Goal: Task Accomplishment & Management: Use online tool/utility

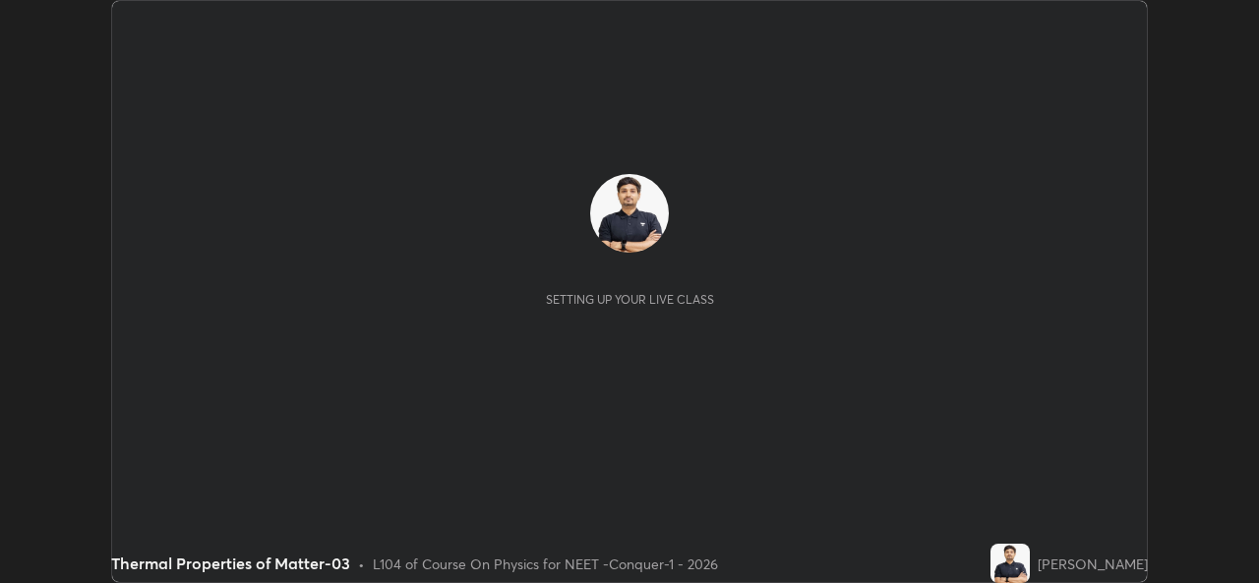
scroll to position [583, 1258]
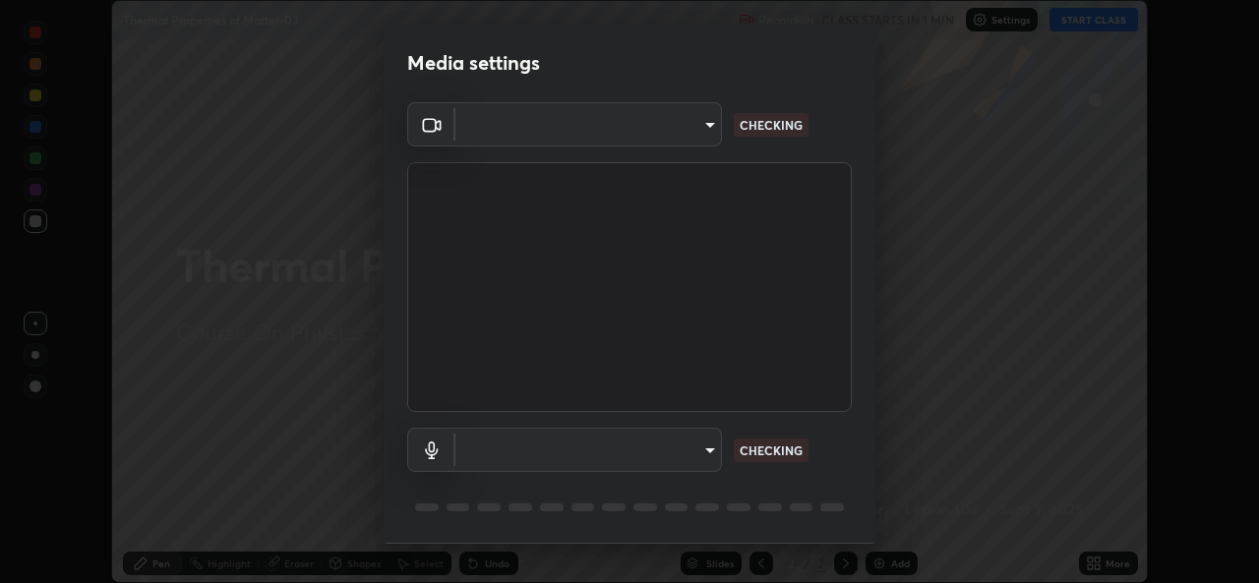
click at [680, 129] on body "Erase all Thermal Properties of Matter-03 Recording CLASS STARTS IN 1 MIN Setti…" at bounding box center [629, 291] width 1259 height 583
type input "05e0618f62b054dcc40553c7fbd7031c96524e68235480b96fb1515208e4dd7f"
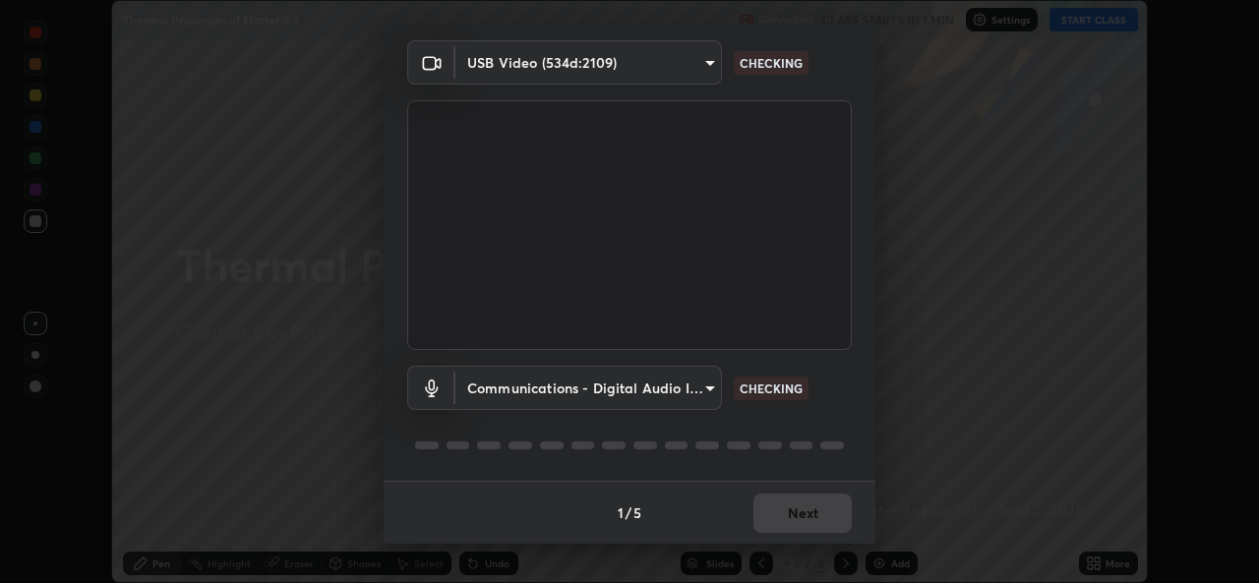
click at [666, 384] on body "Erase all Thermal Properties of Matter-03 Recording CLASS STARTS IN 1 MIN Setti…" at bounding box center [629, 291] width 1259 height 583
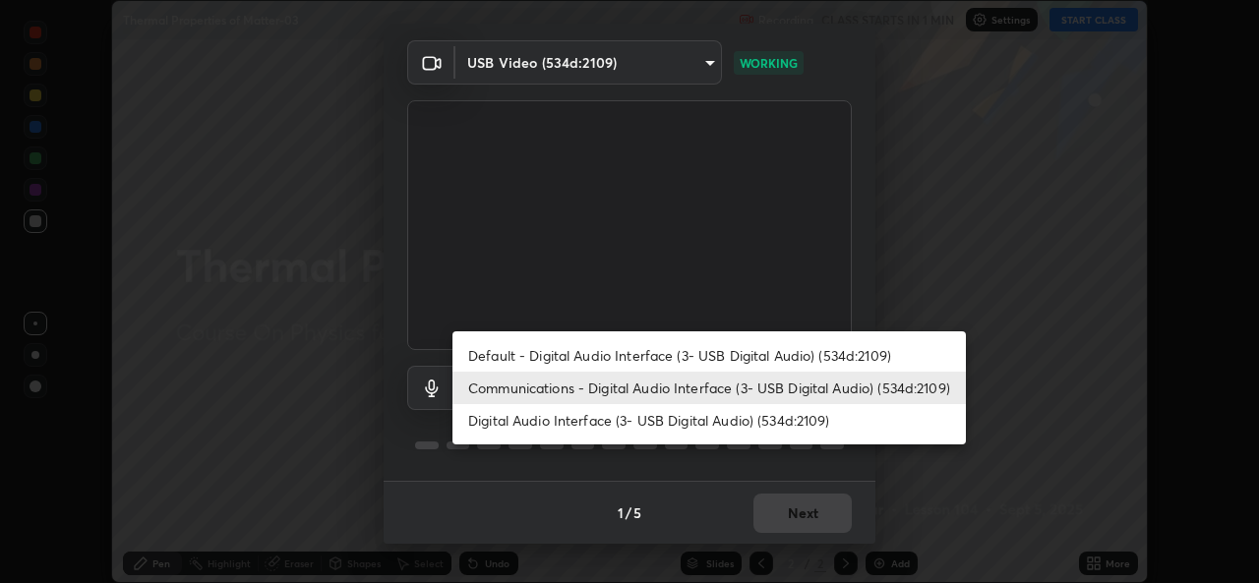
click at [606, 425] on li "Digital Audio Interface (3- USB Digital Audio) (534d:2109)" at bounding box center [708, 420] width 513 height 32
type input "9f550be56df35a7777e3246738e18588b2dd511c7d191a0186286be3b08ef4d4"
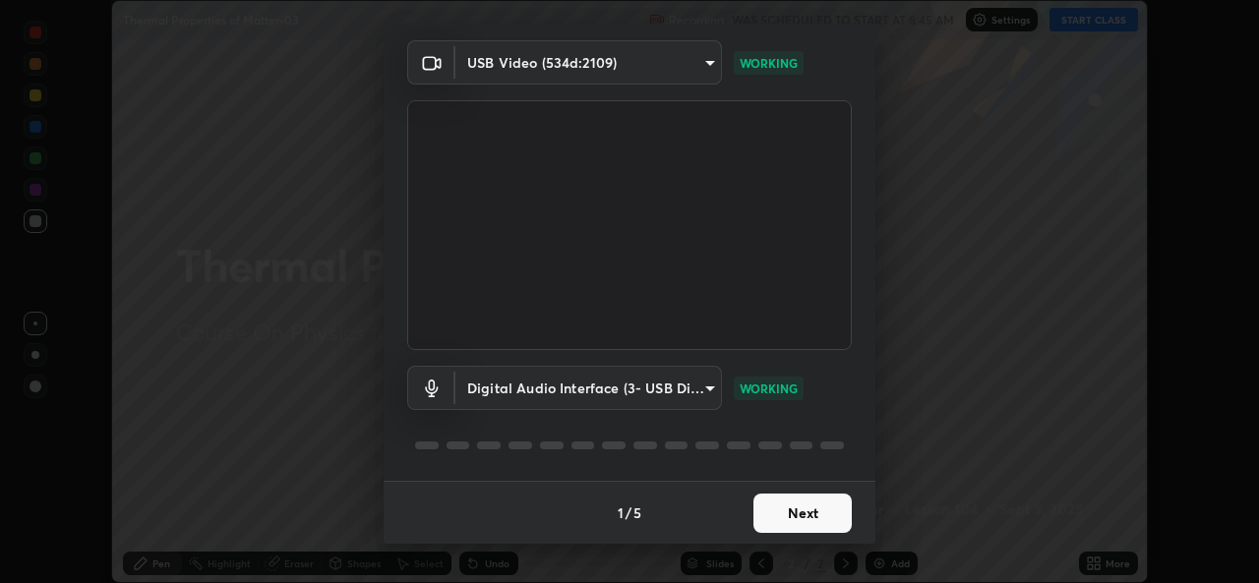
click at [802, 512] on button "Next" at bounding box center [802, 513] width 98 height 39
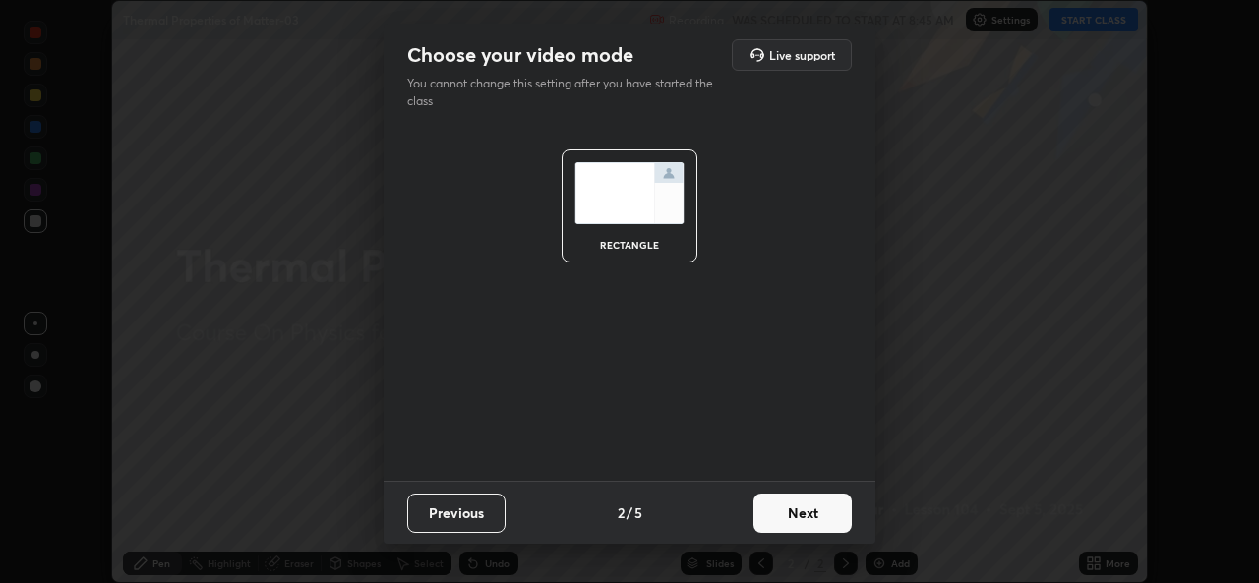
scroll to position [0, 0]
click at [810, 519] on button "Next" at bounding box center [802, 513] width 98 height 39
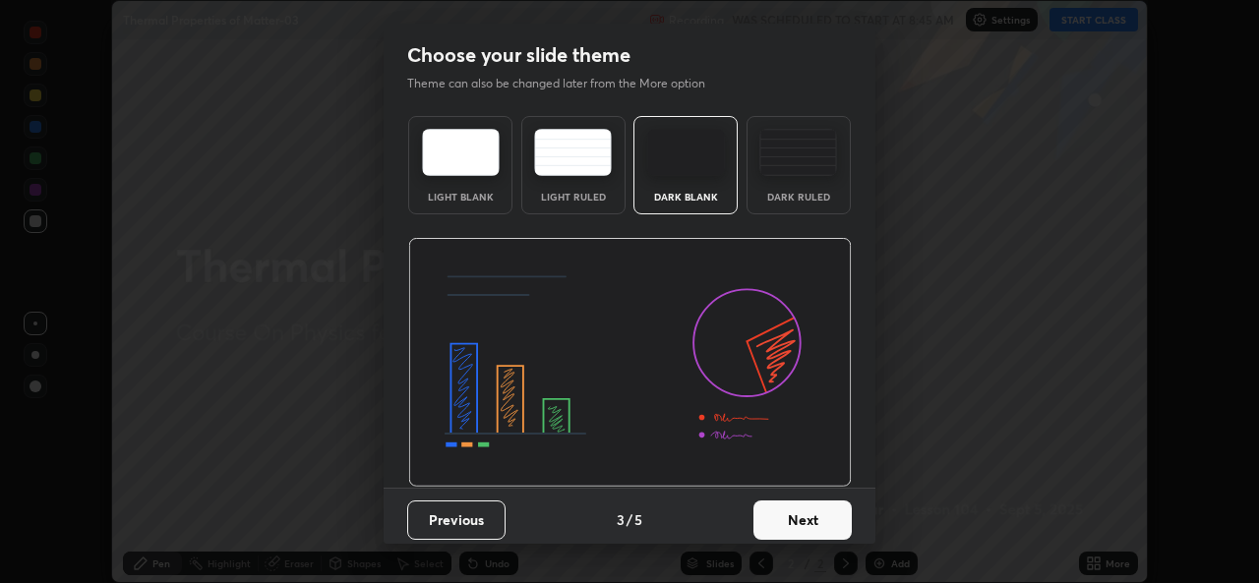
click at [822, 517] on button "Next" at bounding box center [802, 520] width 98 height 39
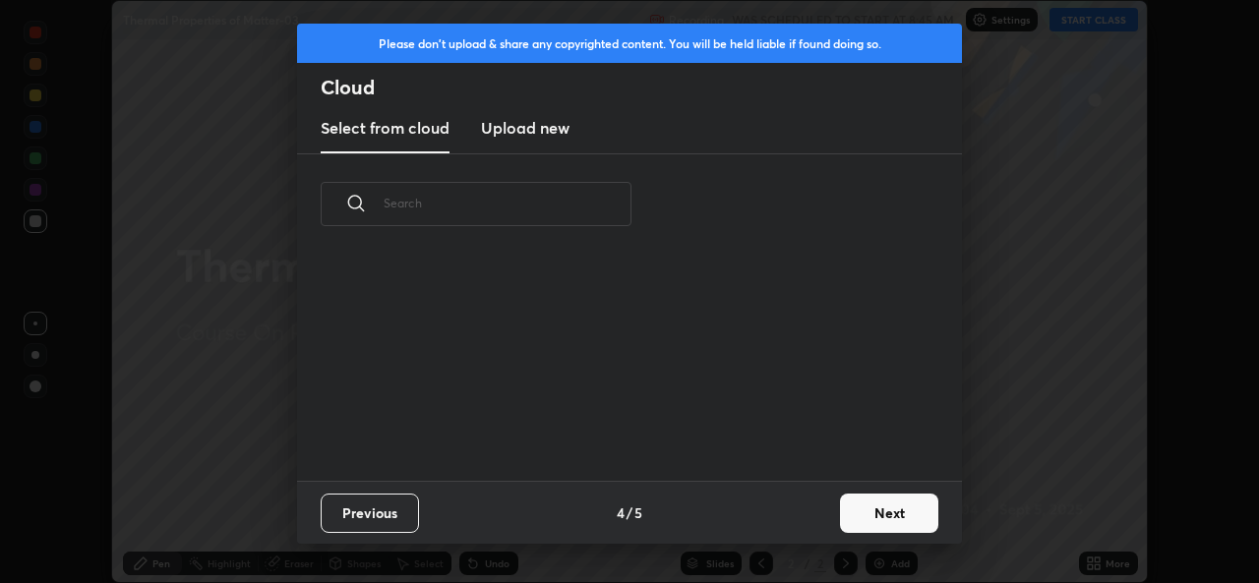
click at [843, 518] on button "Next" at bounding box center [889, 513] width 98 height 39
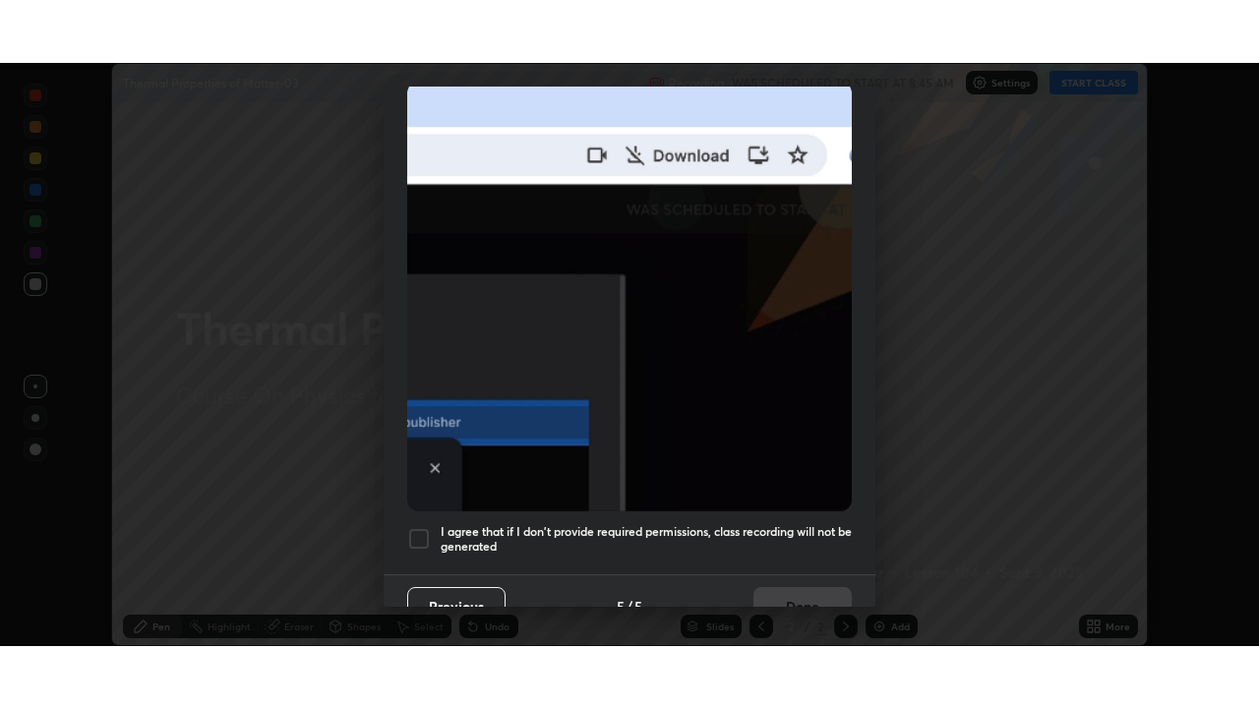
scroll to position [463, 0]
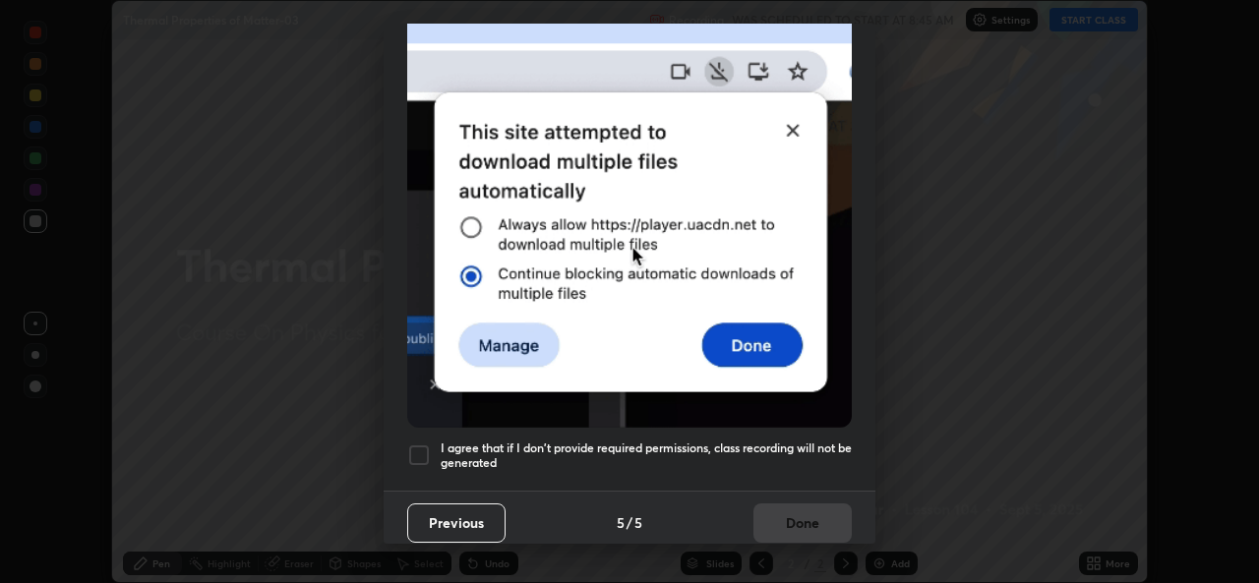
click at [415, 452] on div at bounding box center [419, 456] width 24 height 24
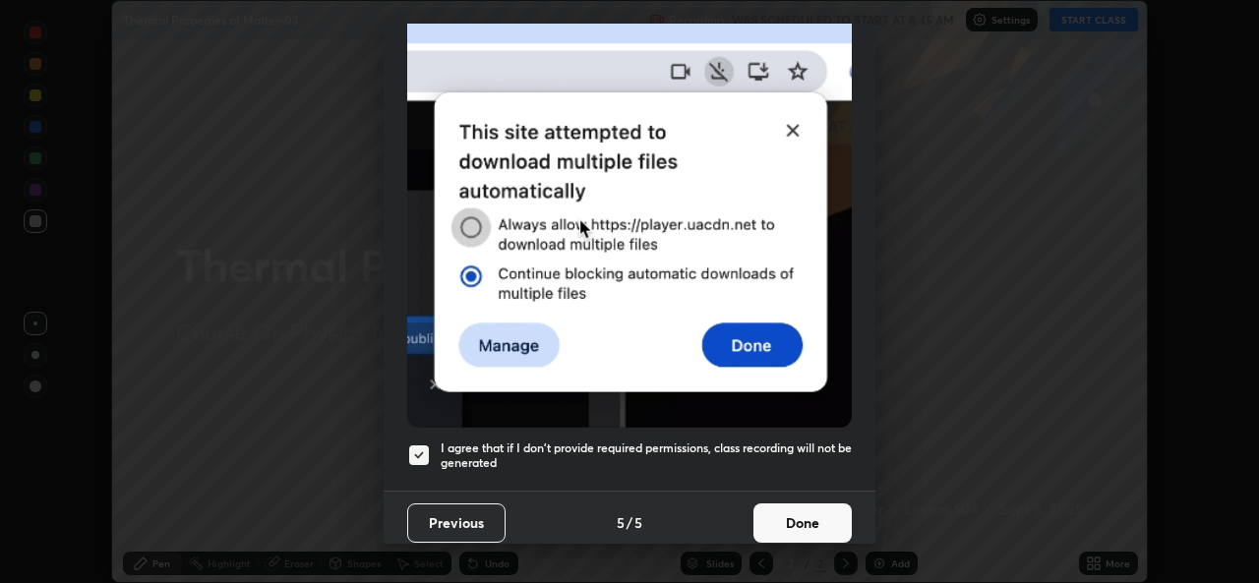
click at [815, 517] on button "Done" at bounding box center [802, 523] width 98 height 39
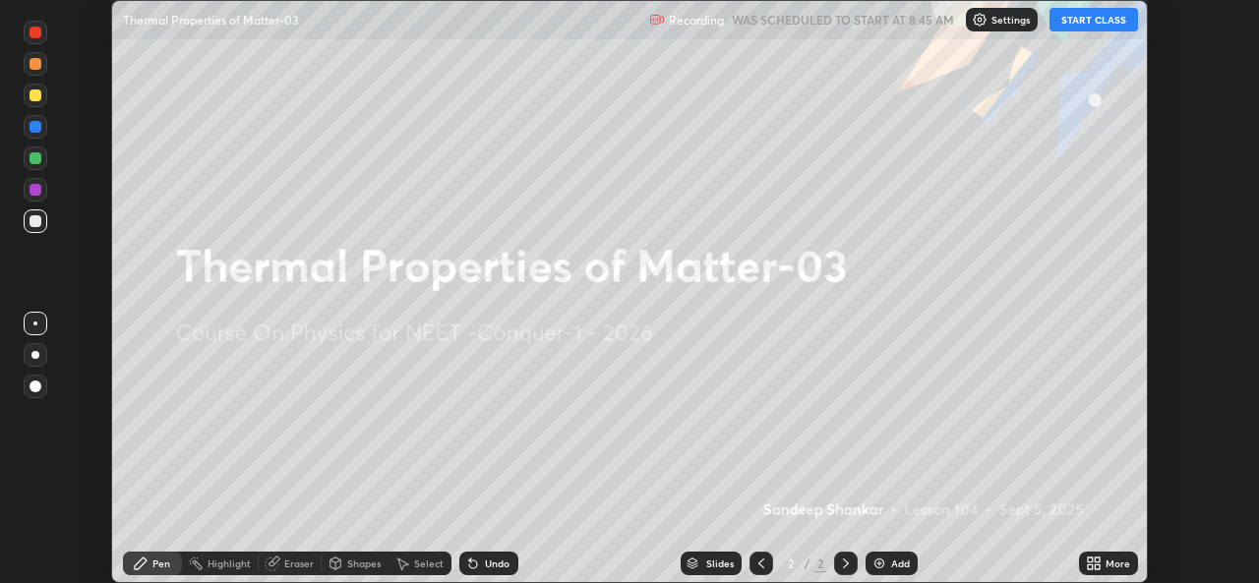
click at [1090, 567] on icon at bounding box center [1090, 567] width 5 height 5
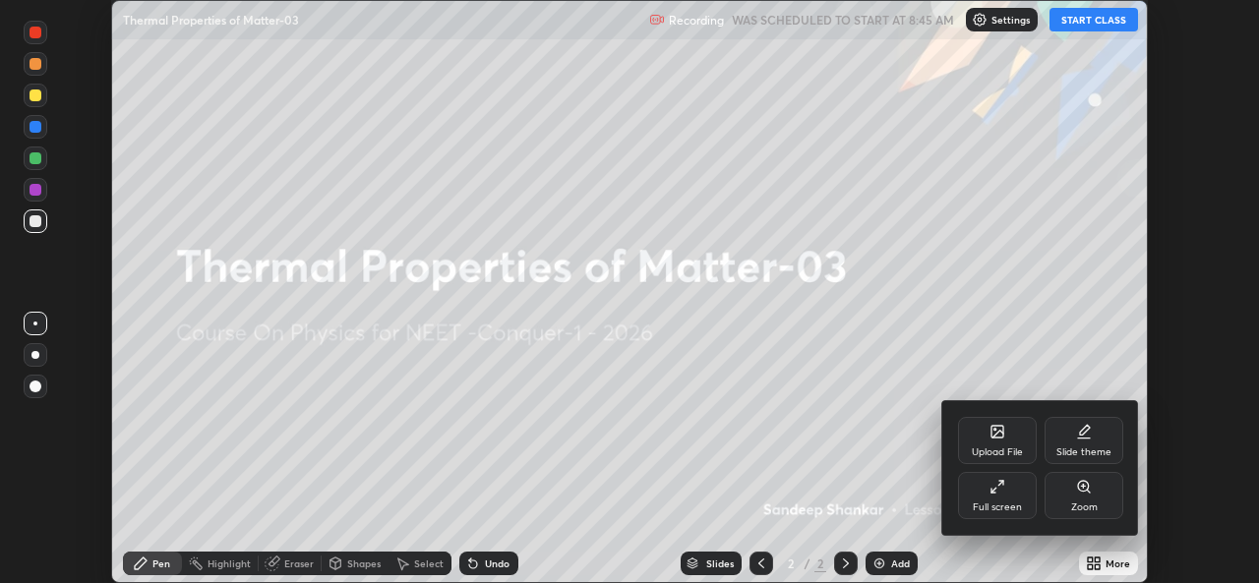
click at [1000, 511] on div "Full screen" at bounding box center [997, 508] width 49 height 10
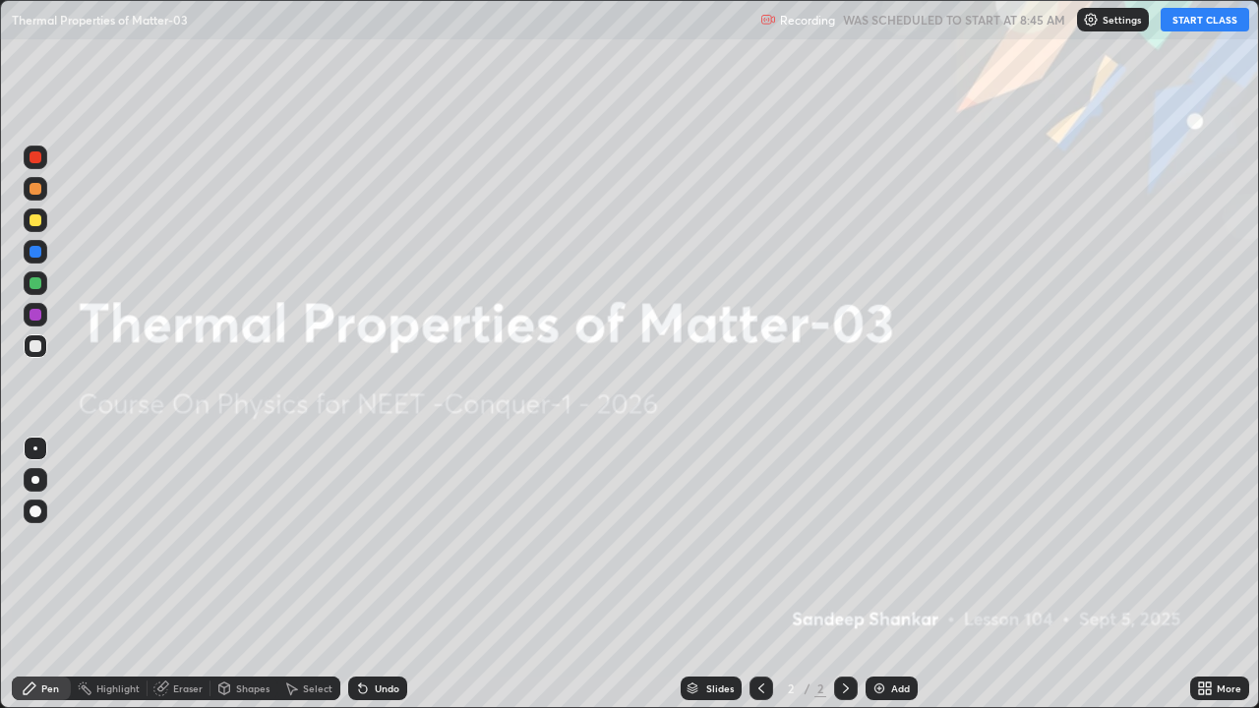
scroll to position [708, 1259]
click at [1103, 22] on div "Settings" at bounding box center [1113, 20] width 72 height 24
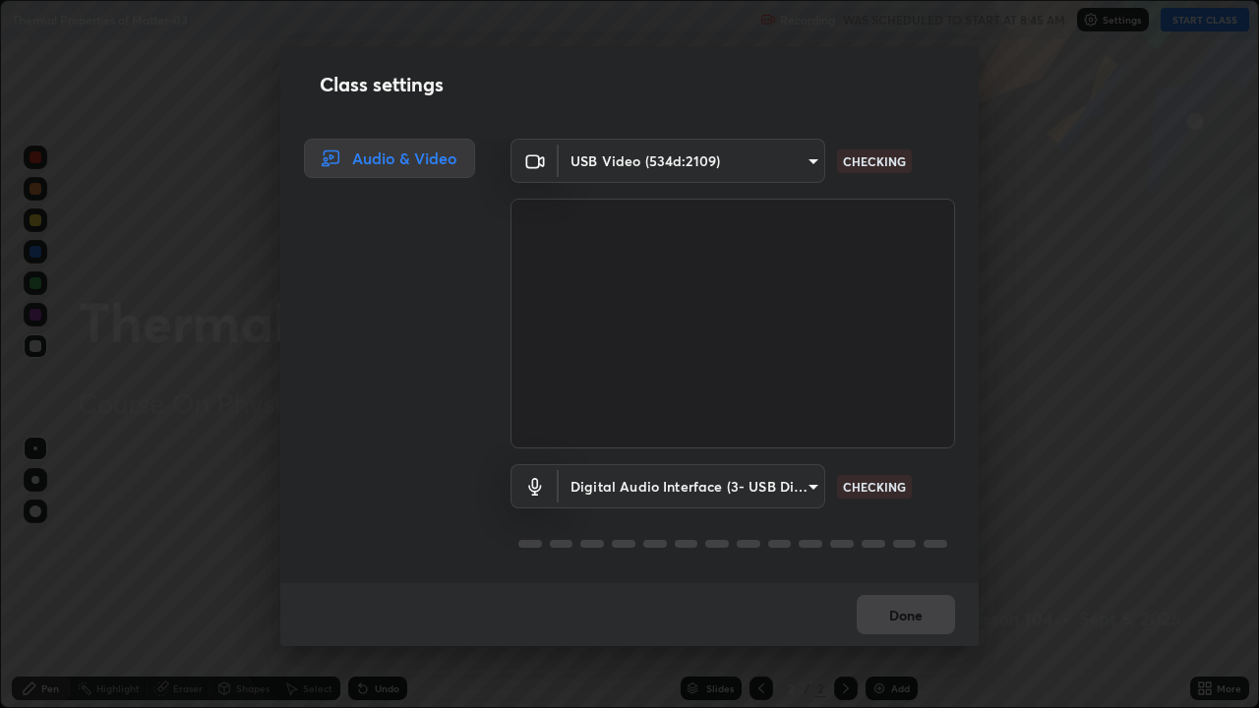
scroll to position [2, 0]
click at [904, 582] on button "Done" at bounding box center [906, 614] width 98 height 39
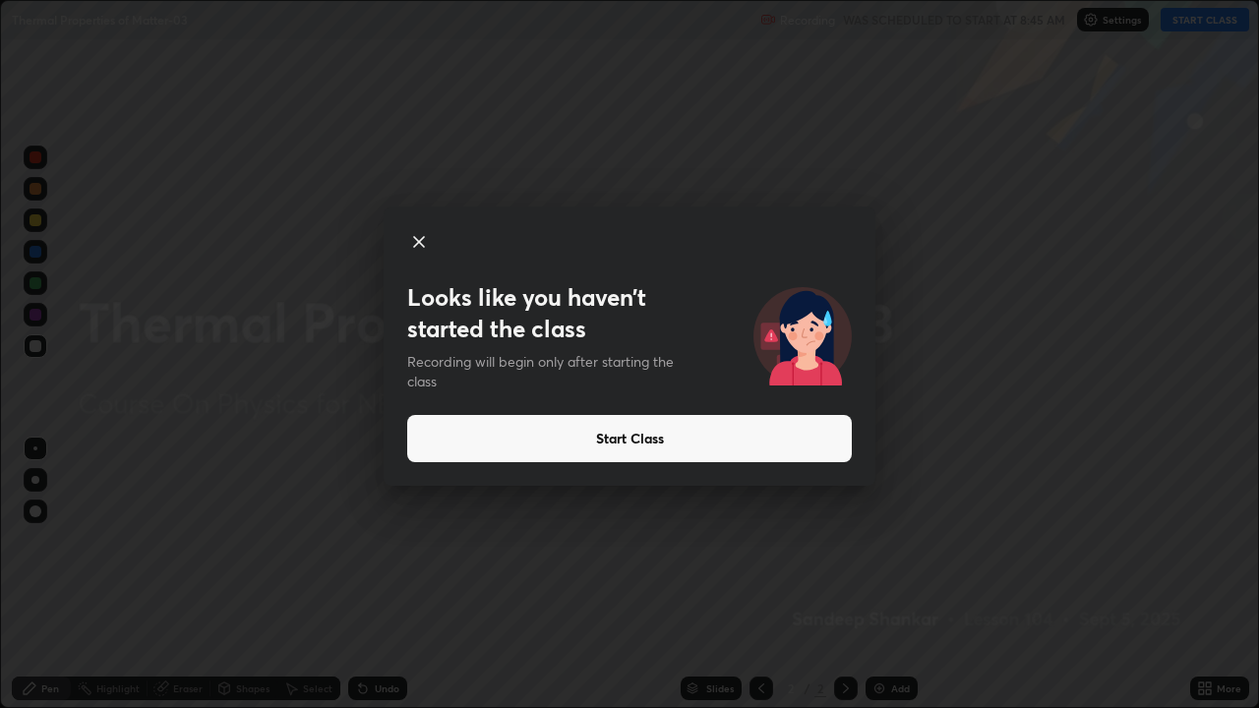
click at [607, 446] on button "Start Class" at bounding box center [629, 438] width 445 height 47
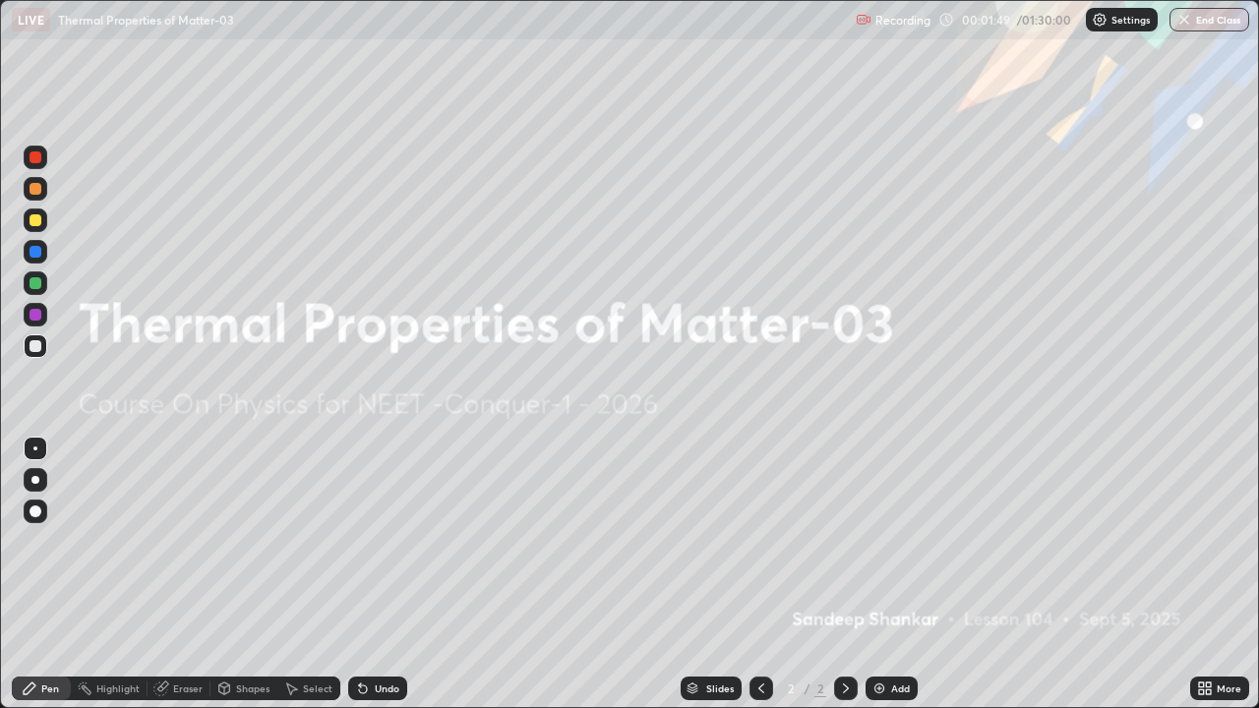
click at [38, 216] on div at bounding box center [36, 220] width 12 height 12
click at [884, 582] on img at bounding box center [879, 689] width 16 height 16
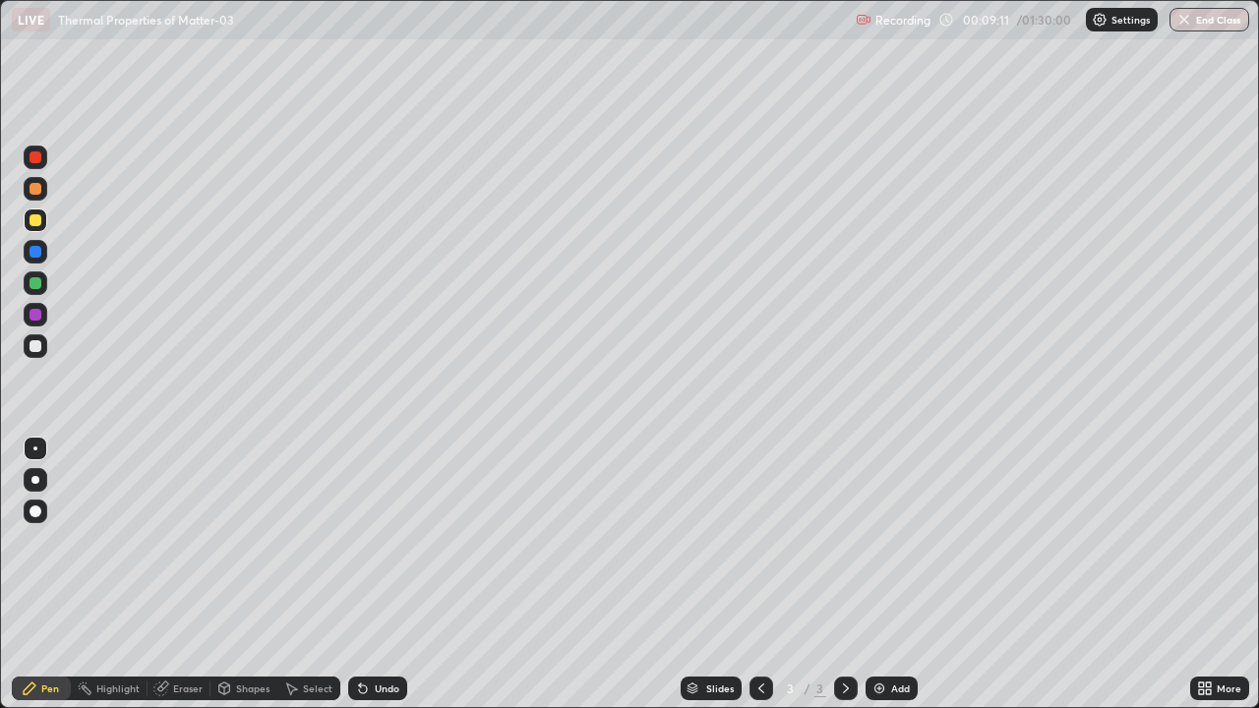
click at [253, 582] on div "Shapes" at bounding box center [243, 689] width 67 height 24
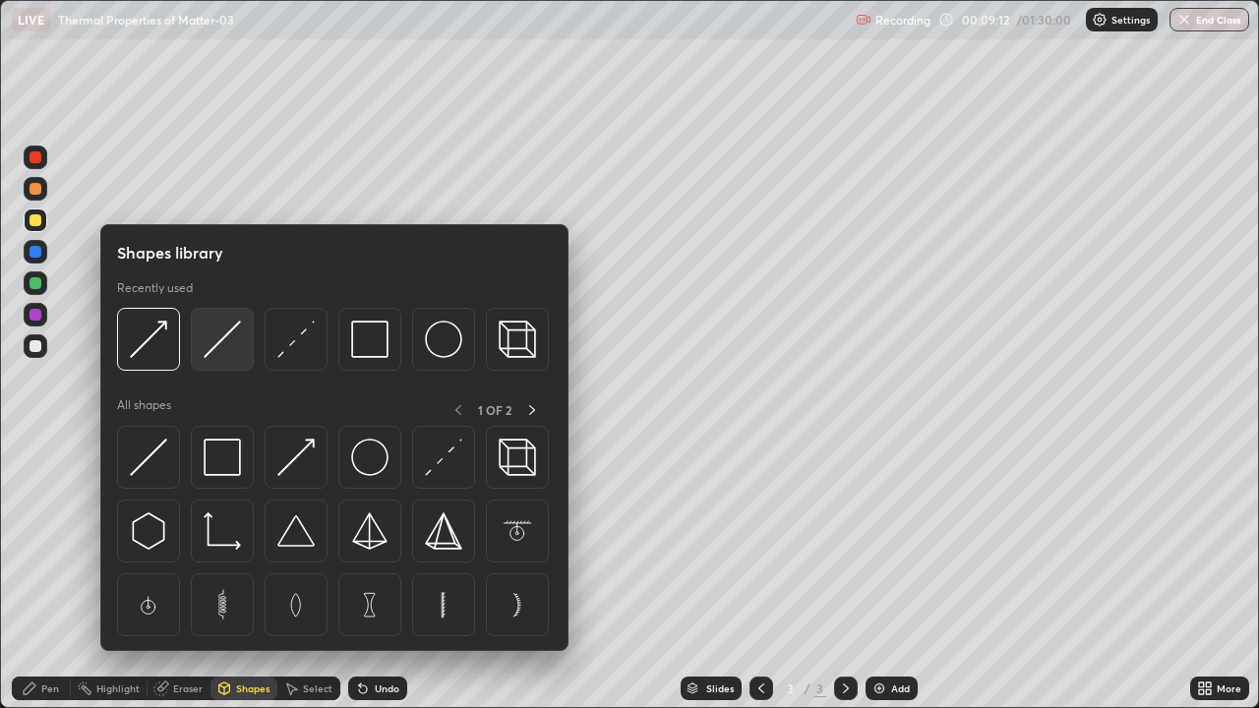
click at [216, 346] on img at bounding box center [222, 339] width 37 height 37
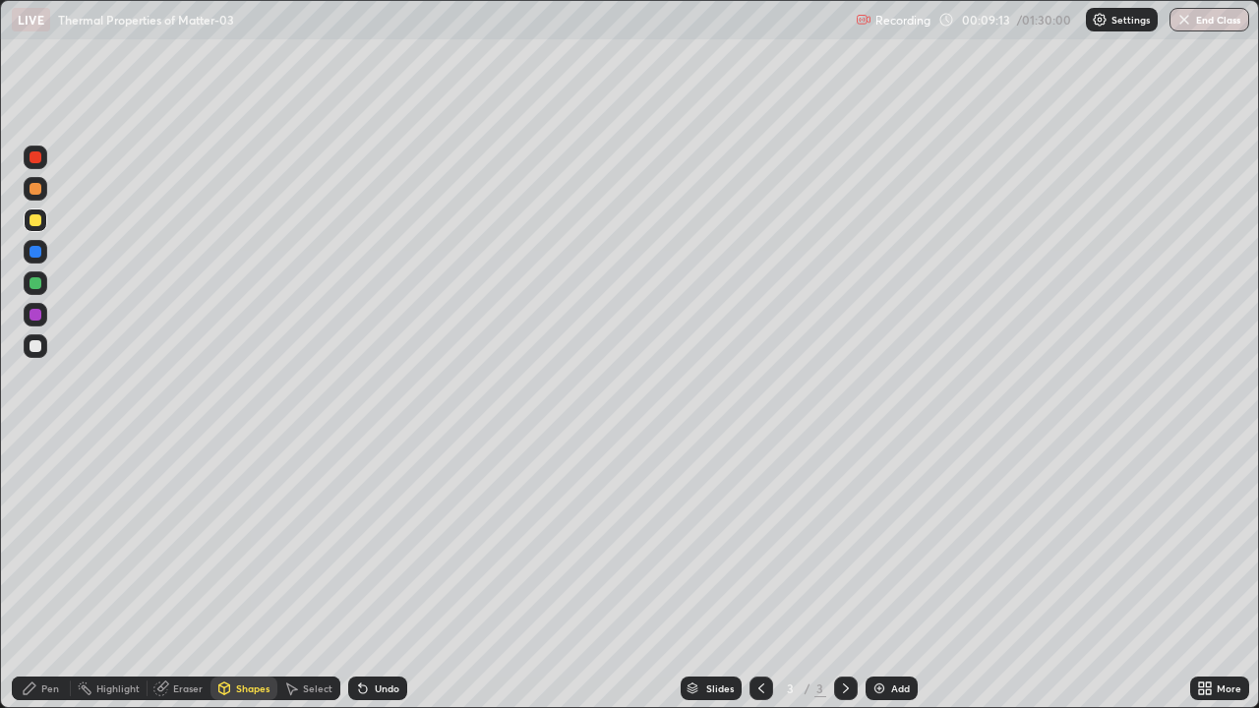
click at [46, 582] on div "Pen" at bounding box center [50, 689] width 18 height 10
click at [26, 506] on div at bounding box center [36, 512] width 24 height 24
click at [252, 582] on div "Shapes" at bounding box center [252, 689] width 33 height 10
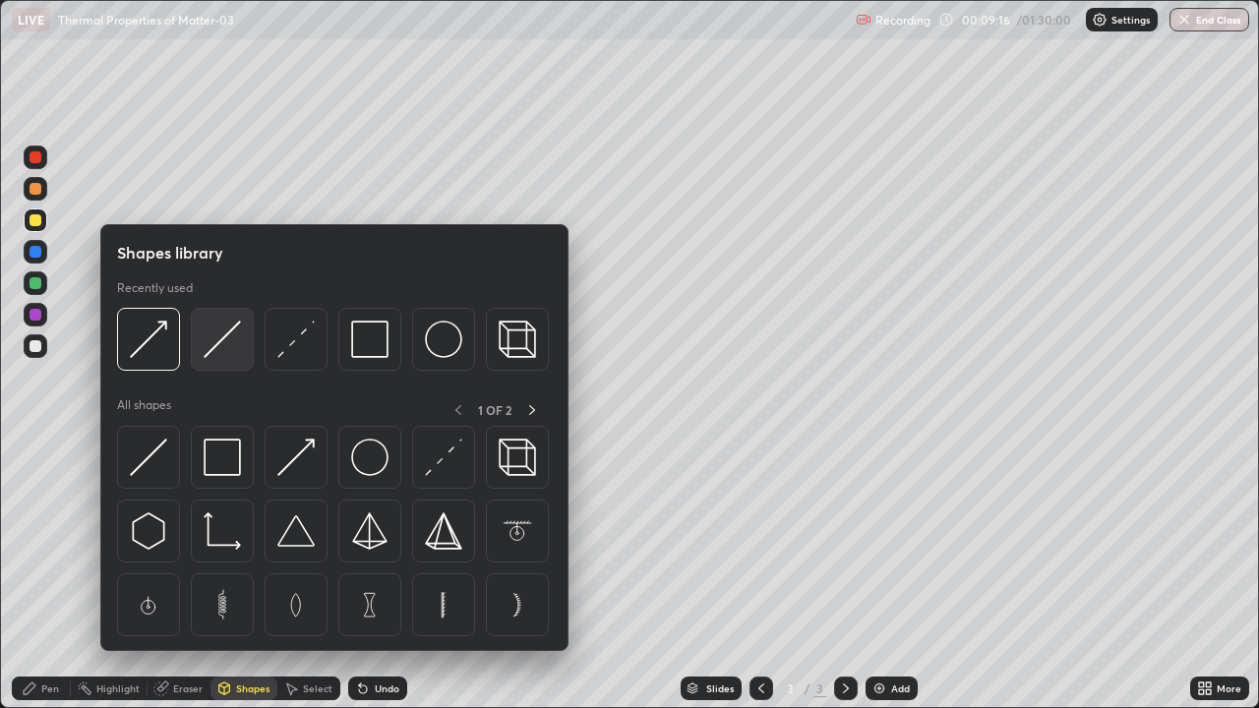
click at [221, 343] on img at bounding box center [222, 339] width 37 height 37
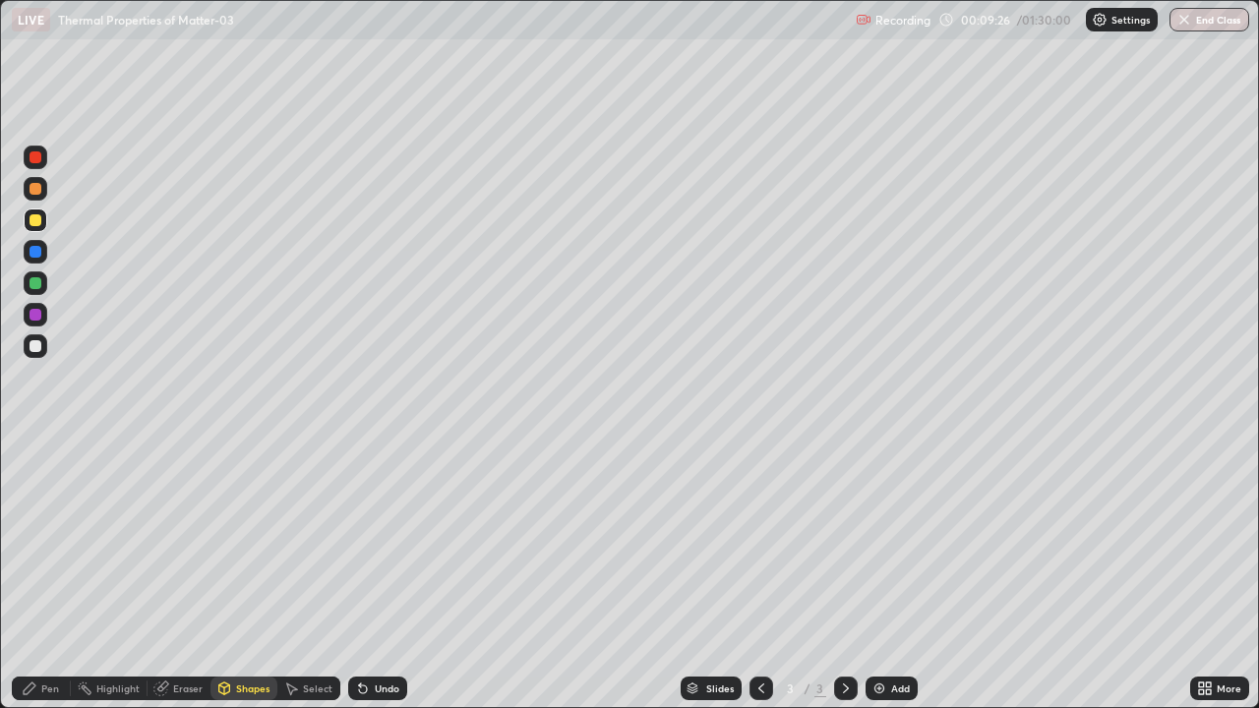
click at [36, 282] on div at bounding box center [36, 283] width 12 height 12
click at [47, 582] on div "Pen" at bounding box center [50, 689] width 18 height 10
click at [35, 448] on div at bounding box center [35, 449] width 4 height 4
click at [35, 512] on div at bounding box center [36, 512] width 12 height 12
click at [247, 582] on div "Shapes" at bounding box center [252, 689] width 33 height 10
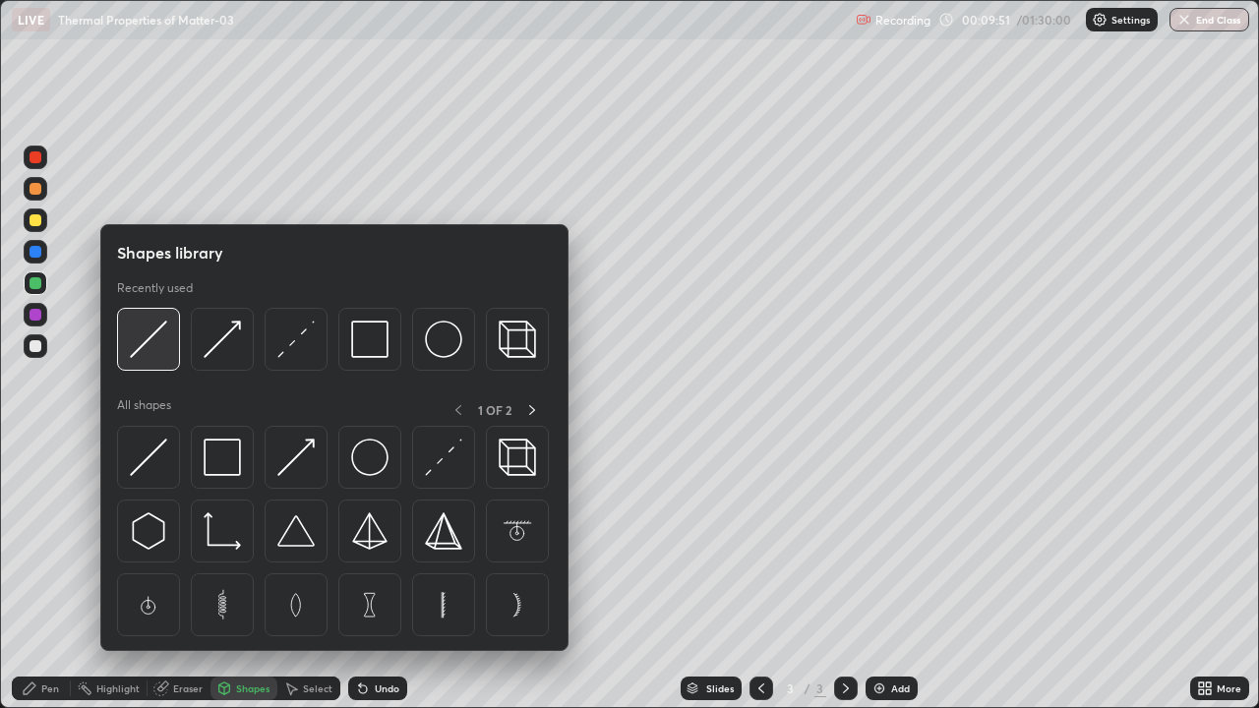
click at [161, 349] on img at bounding box center [148, 339] width 37 height 37
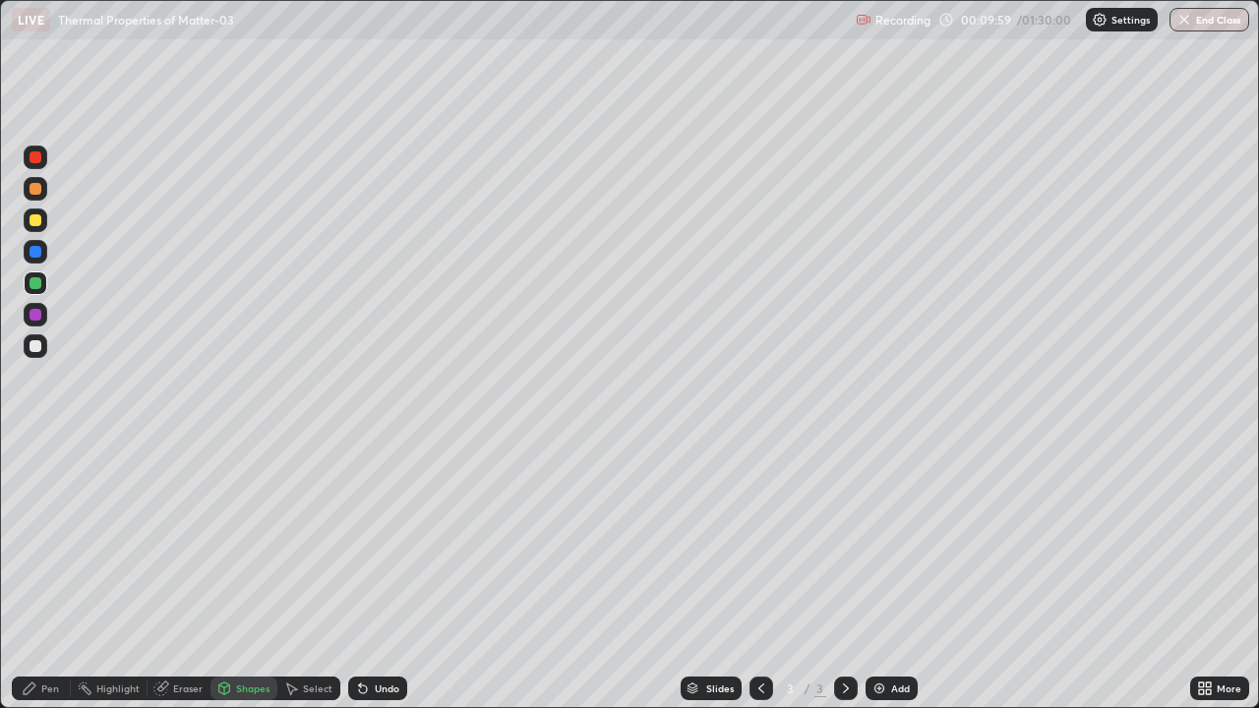
click at [34, 217] on div at bounding box center [36, 220] width 12 height 12
click at [45, 582] on div "Pen" at bounding box center [50, 689] width 18 height 10
click at [35, 448] on div at bounding box center [35, 449] width 4 height 4
click at [181, 582] on div "Eraser" at bounding box center [188, 689] width 30 height 10
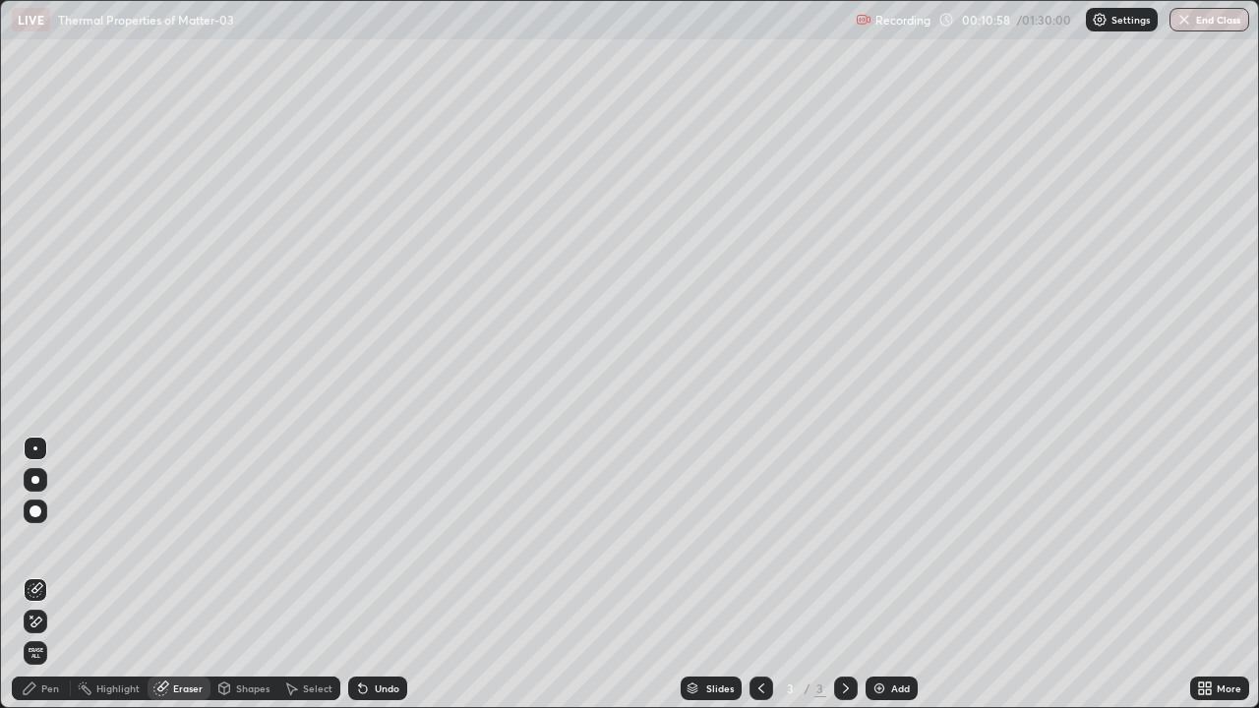
click at [45, 582] on div "Pen" at bounding box center [41, 689] width 59 height 24
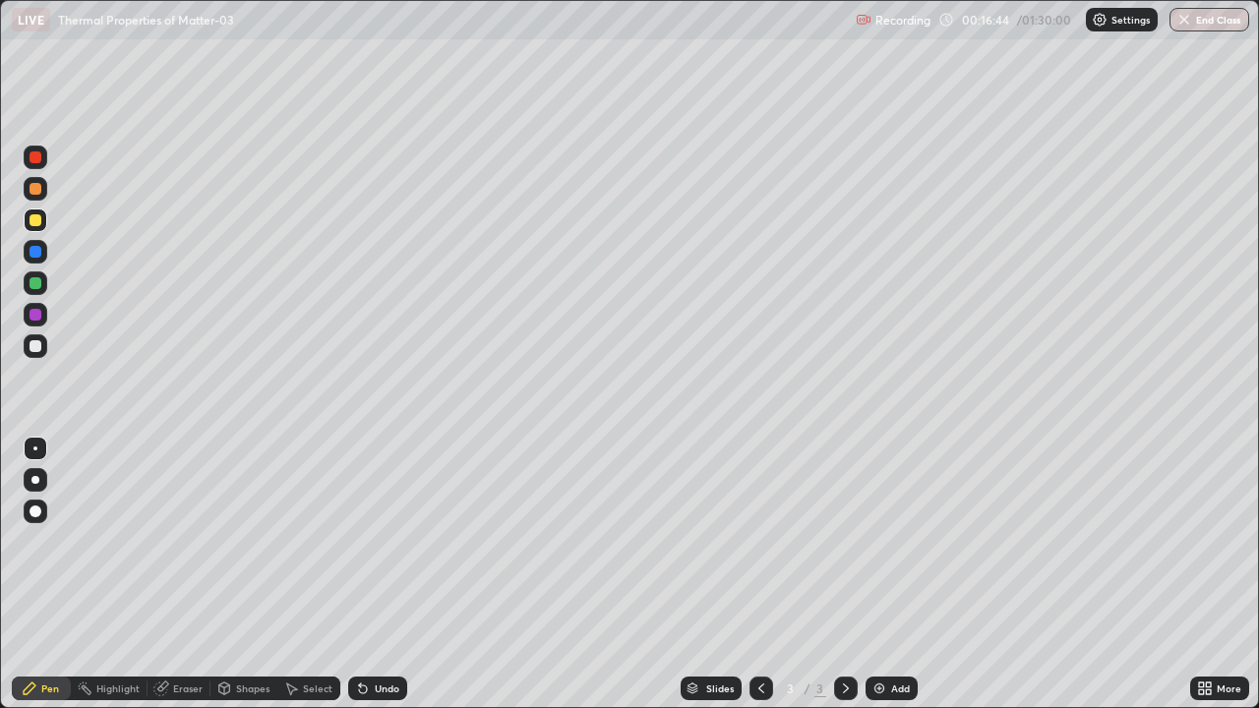
click at [881, 582] on img at bounding box center [879, 689] width 16 height 16
click at [33, 315] on div at bounding box center [36, 315] width 12 height 12
click at [36, 346] on div at bounding box center [36, 346] width 12 height 12
click at [29, 218] on div at bounding box center [36, 221] width 24 height 24
click at [881, 582] on img at bounding box center [879, 689] width 16 height 16
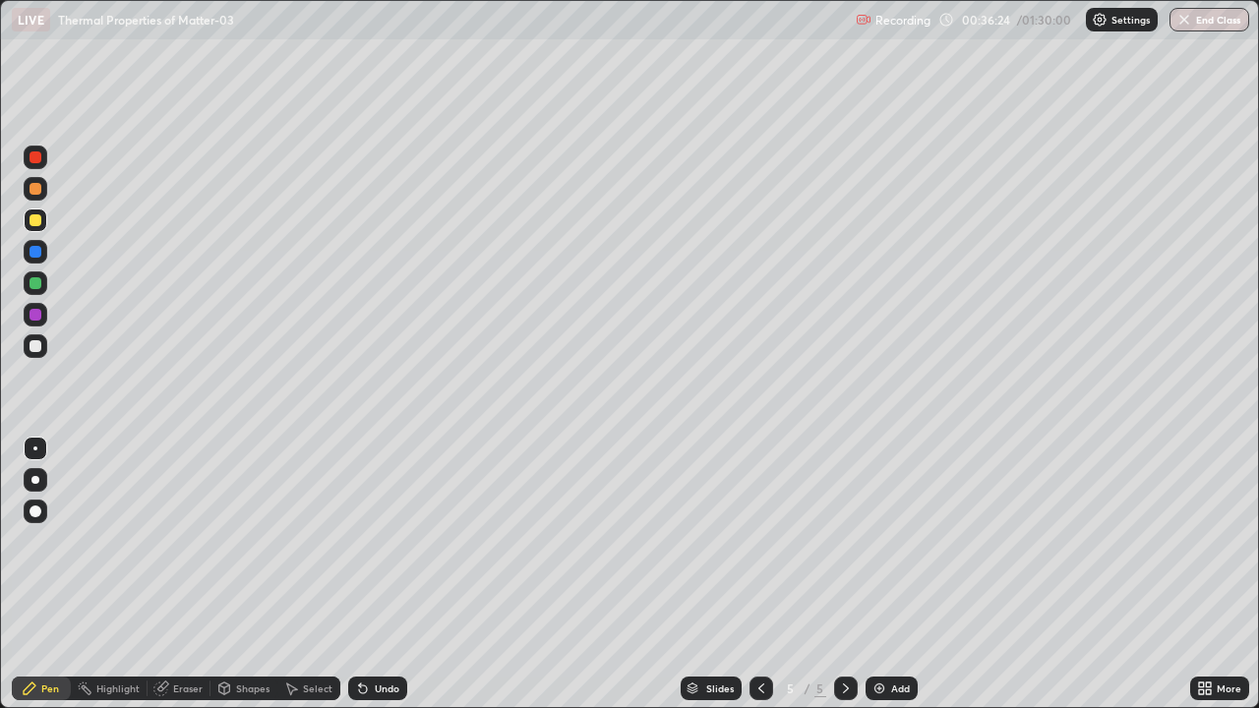
click at [36, 189] on div at bounding box center [36, 189] width 12 height 12
click at [182, 582] on div "Eraser" at bounding box center [188, 689] width 30 height 10
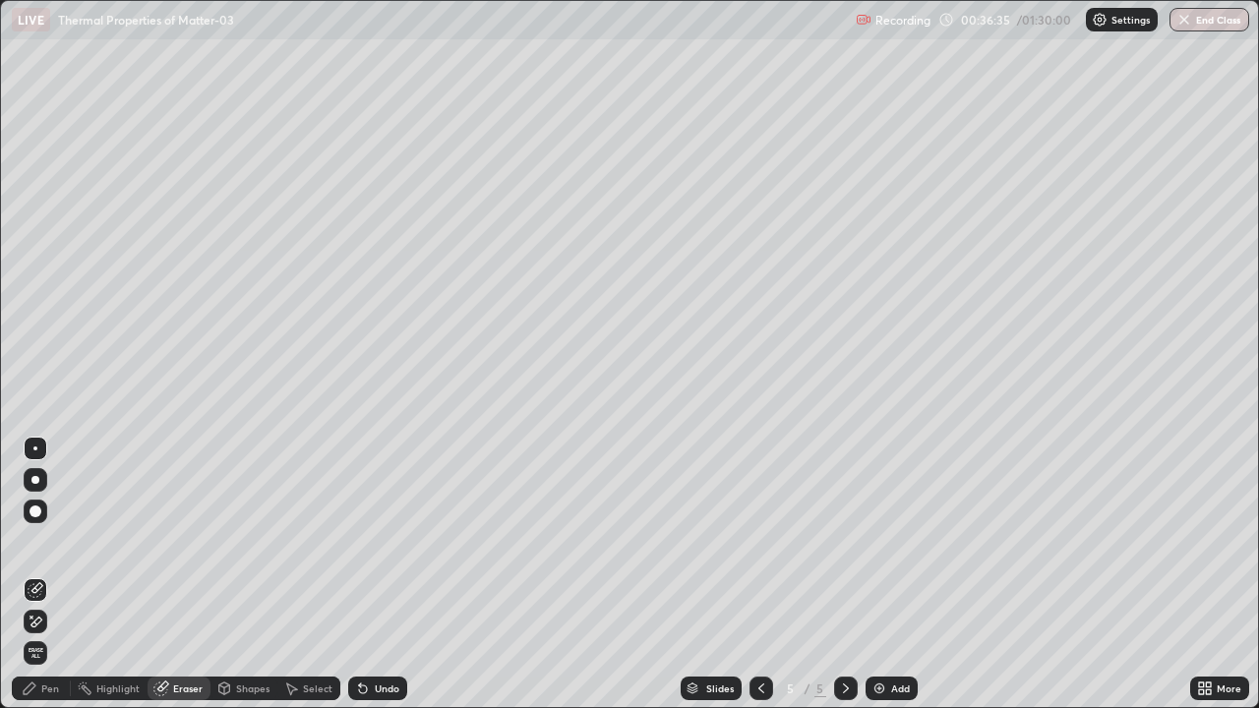
click at [48, 582] on div "Pen" at bounding box center [50, 689] width 18 height 10
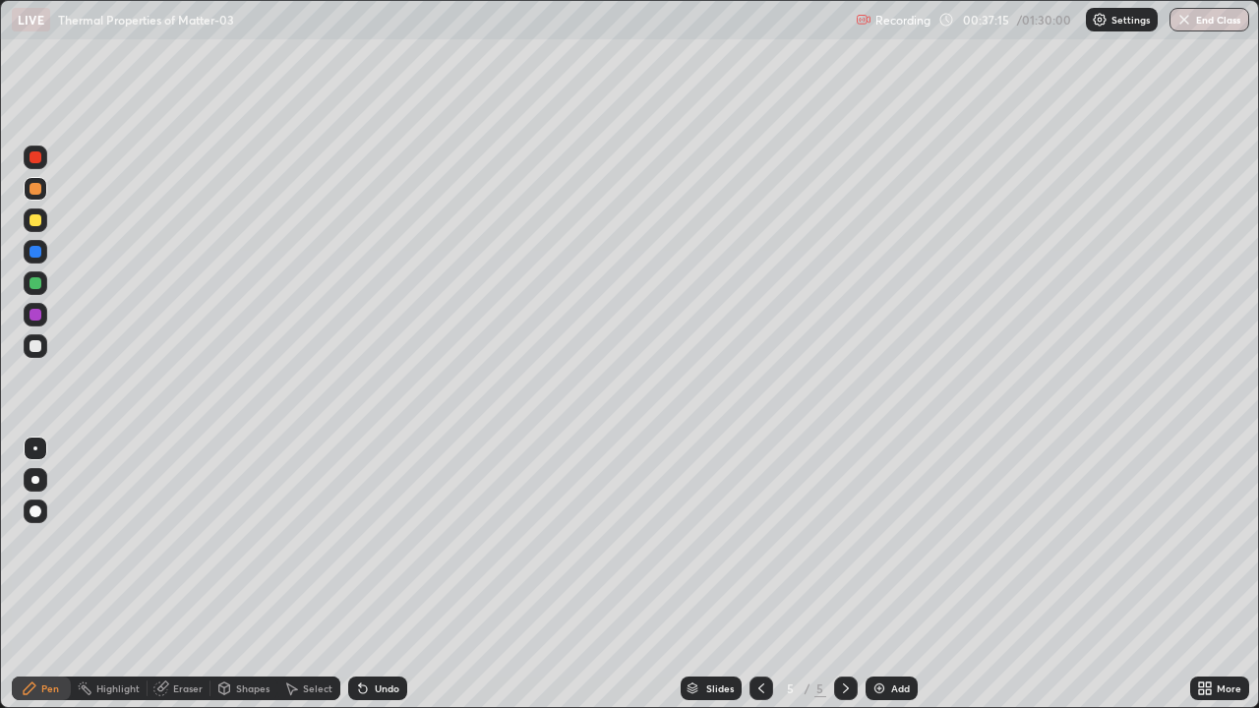
click at [35, 245] on div at bounding box center [36, 252] width 24 height 24
click at [30, 219] on div at bounding box center [36, 220] width 12 height 12
click at [38, 151] on div at bounding box center [36, 158] width 24 height 24
click at [182, 582] on div "Eraser" at bounding box center [188, 689] width 30 height 10
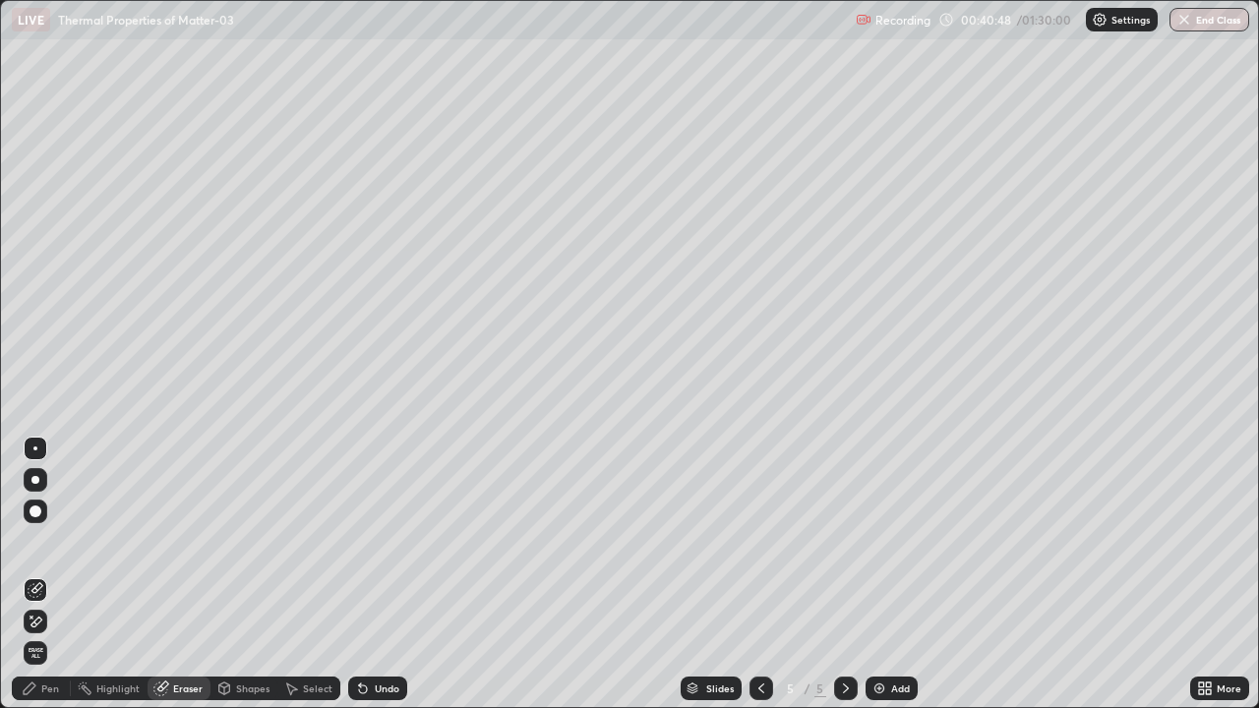
click at [49, 582] on div "Pen" at bounding box center [50, 689] width 18 height 10
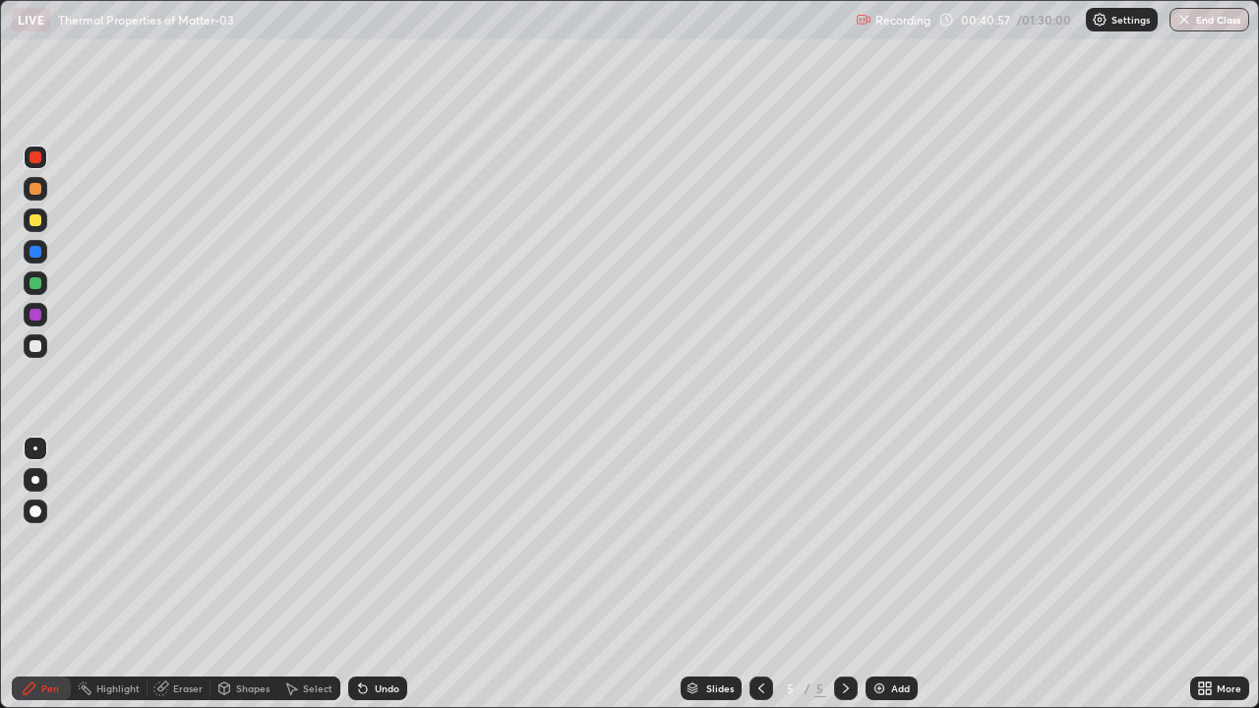
click at [30, 344] on div at bounding box center [36, 346] width 12 height 12
click at [180, 582] on div "Eraser" at bounding box center [188, 689] width 30 height 10
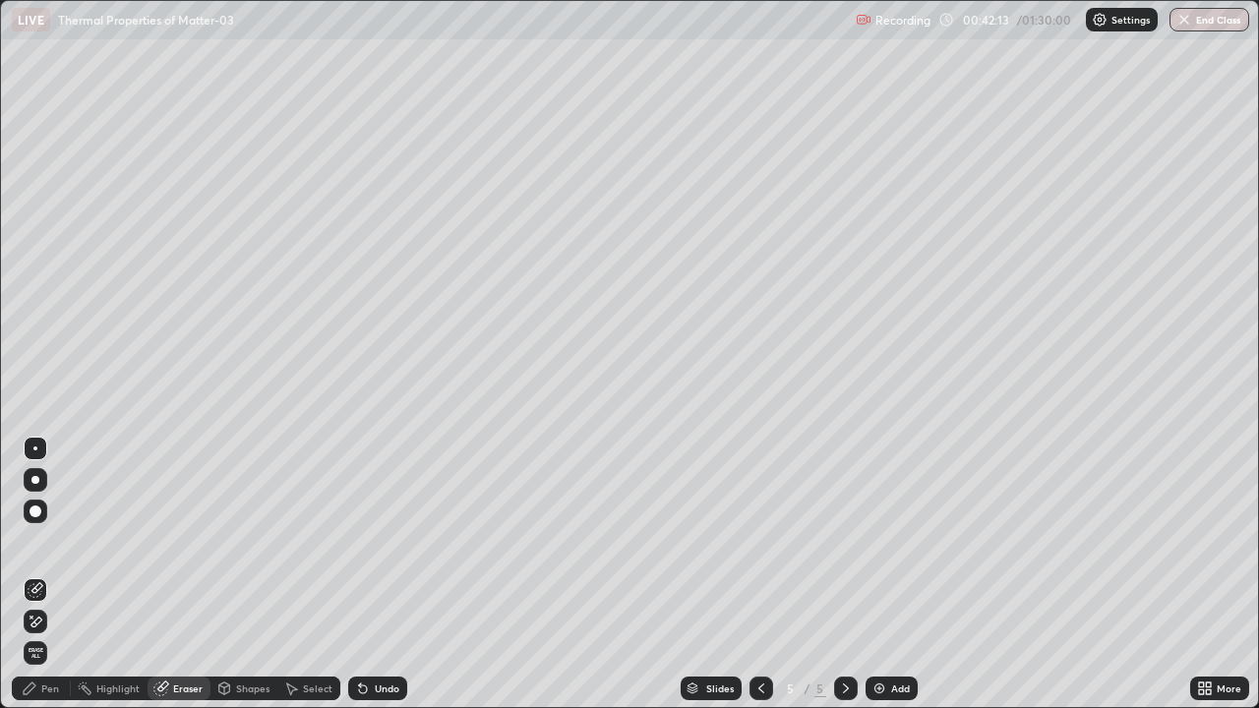
click at [50, 582] on div "Pen" at bounding box center [50, 689] width 18 height 10
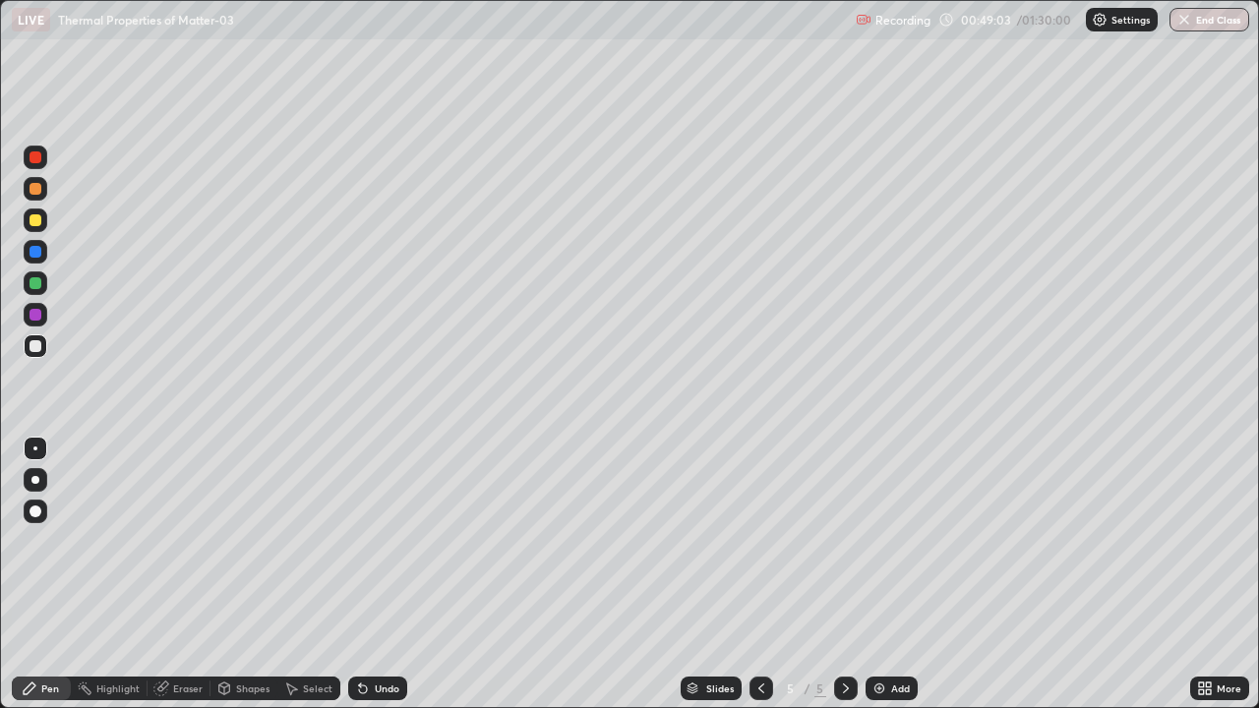
click at [887, 582] on div "Add" at bounding box center [891, 689] width 52 height 24
click at [35, 219] on div at bounding box center [36, 220] width 12 height 12
click at [183, 582] on div "Eraser" at bounding box center [188, 689] width 30 height 10
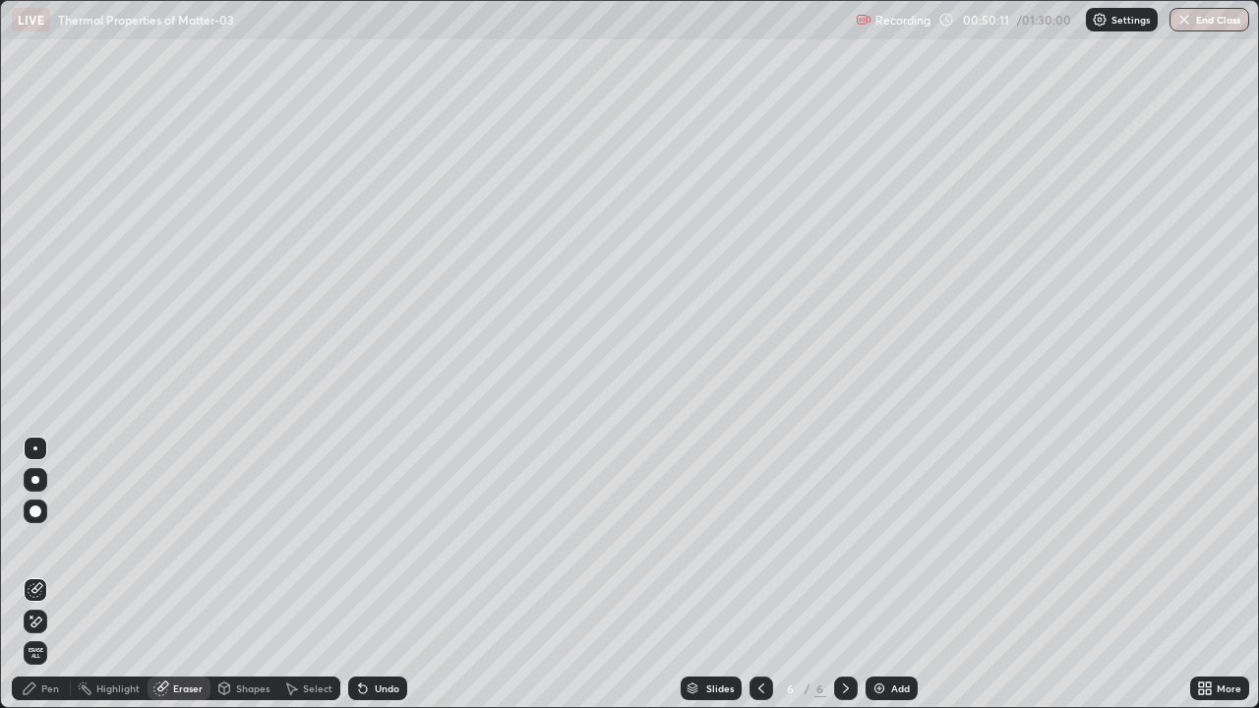
click at [40, 582] on div "Pen" at bounding box center [41, 689] width 59 height 24
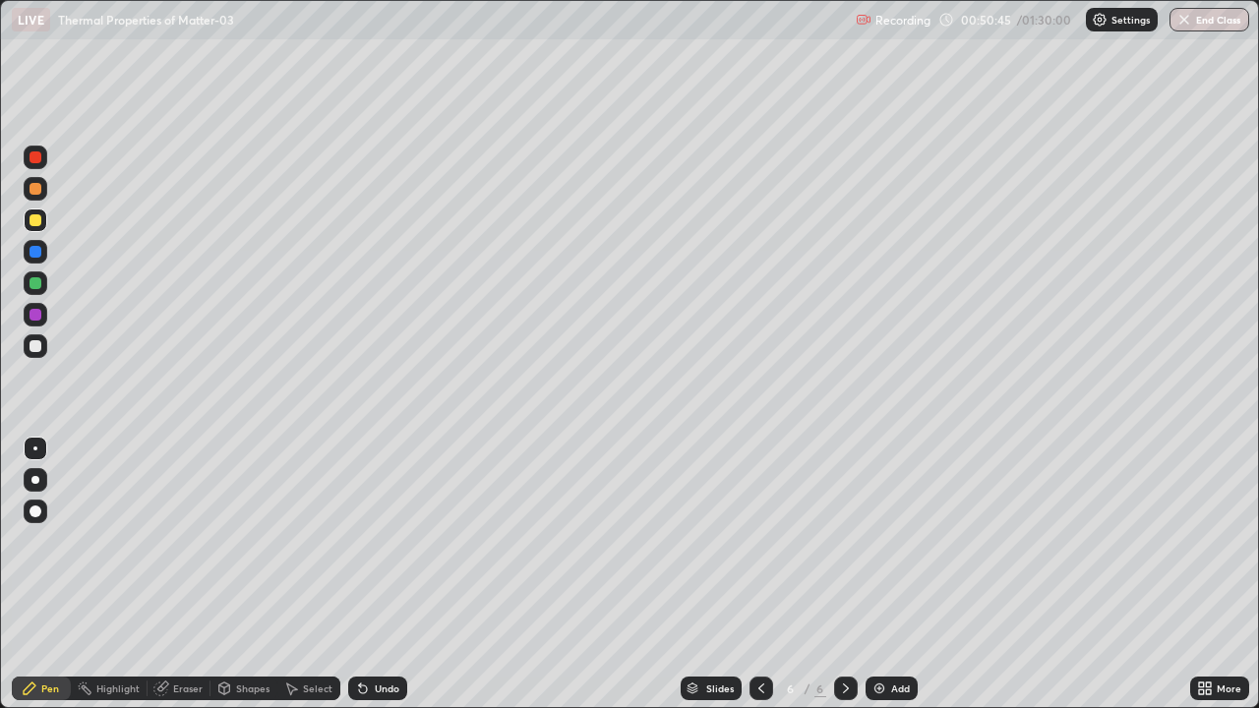
click at [31, 340] on div at bounding box center [36, 346] width 12 height 12
click at [35, 219] on div at bounding box center [36, 220] width 12 height 12
click at [188, 582] on div "Eraser" at bounding box center [188, 689] width 30 height 10
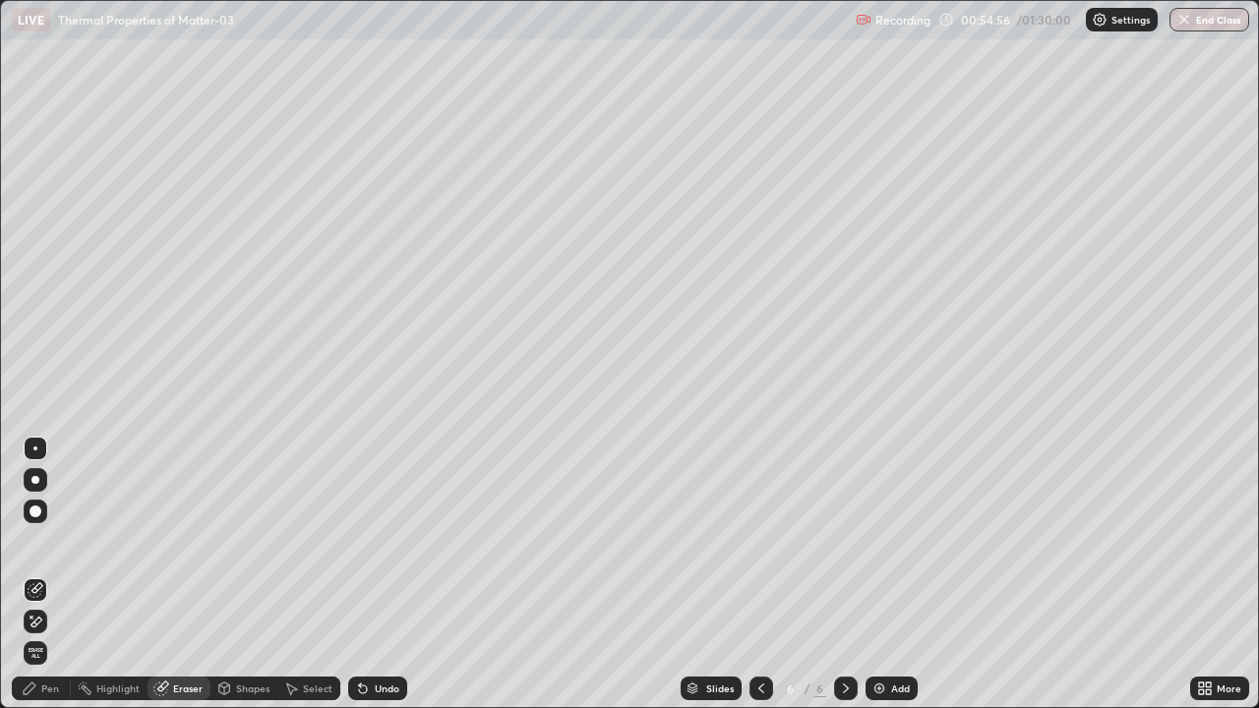
click at [56, 582] on div "Pen" at bounding box center [50, 689] width 18 height 10
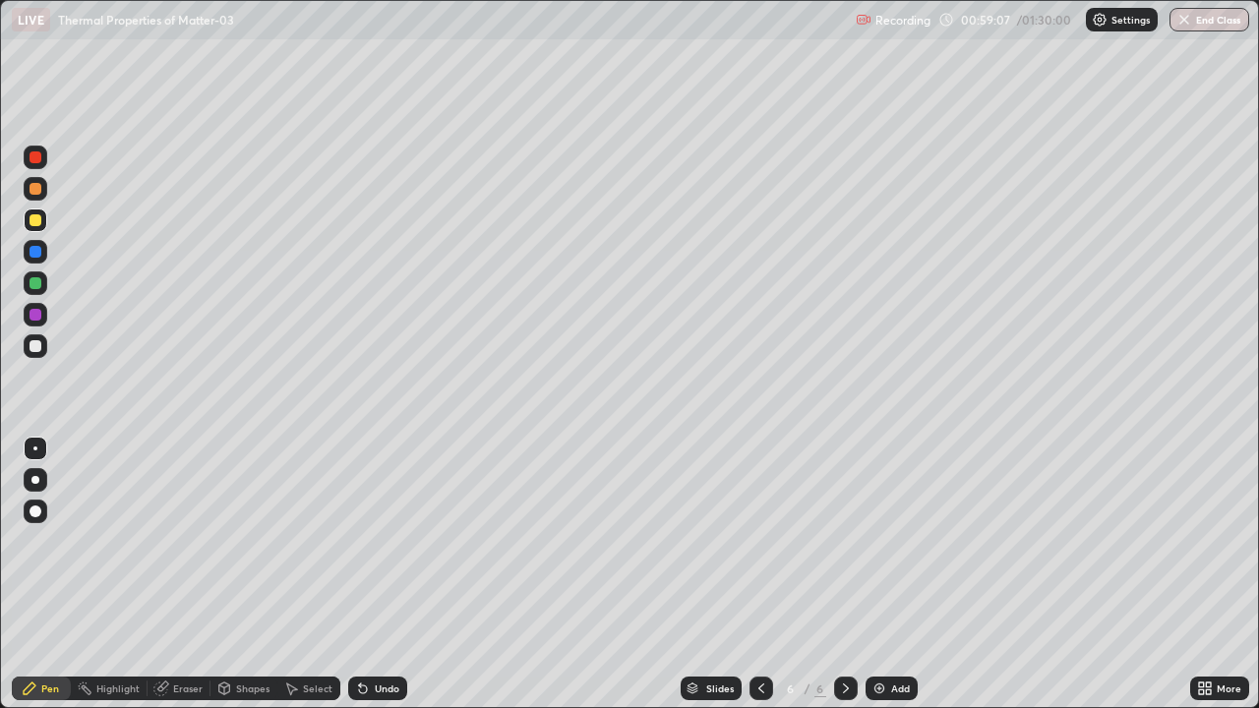
click at [176, 582] on div "Eraser" at bounding box center [188, 689] width 30 height 10
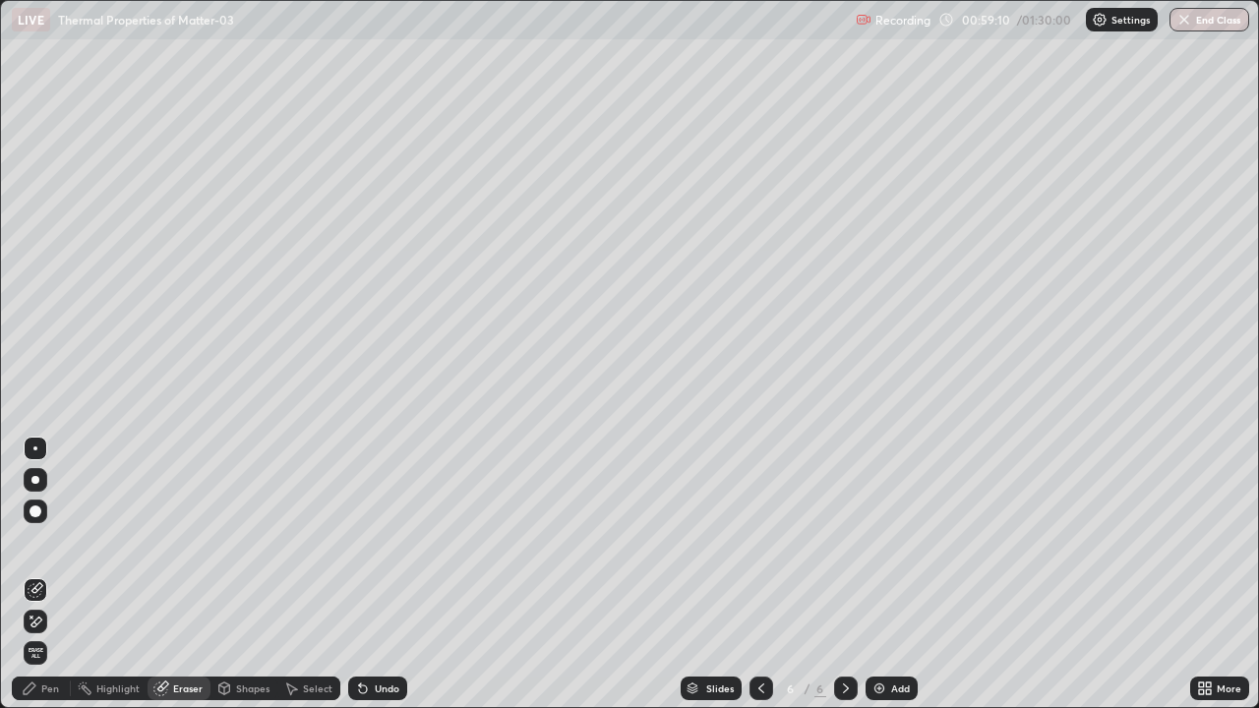
click at [49, 582] on div "Pen" at bounding box center [50, 689] width 18 height 10
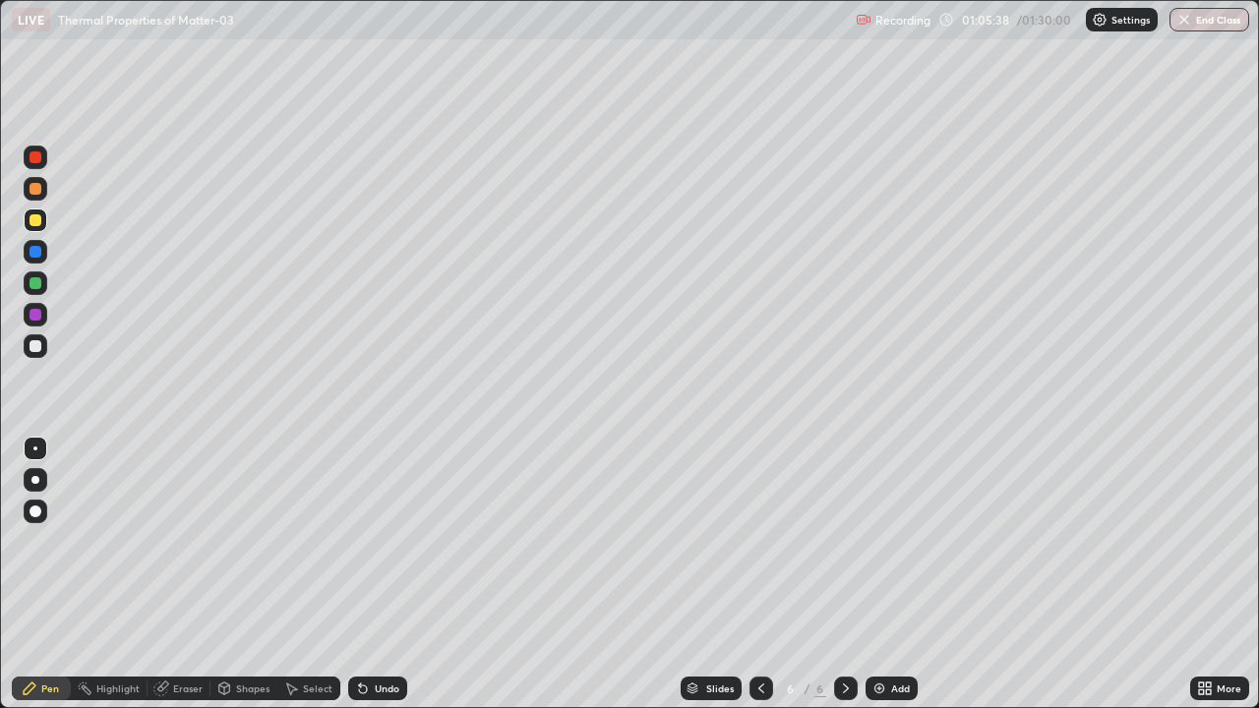
click at [885, 582] on div "Add" at bounding box center [891, 689] width 52 height 24
click at [763, 582] on icon at bounding box center [761, 689] width 16 height 16
click at [852, 582] on div at bounding box center [846, 689] width 24 height 24
click at [38, 348] on div at bounding box center [36, 346] width 12 height 12
click at [1197, 18] on button "End Class" at bounding box center [1209, 20] width 80 height 24
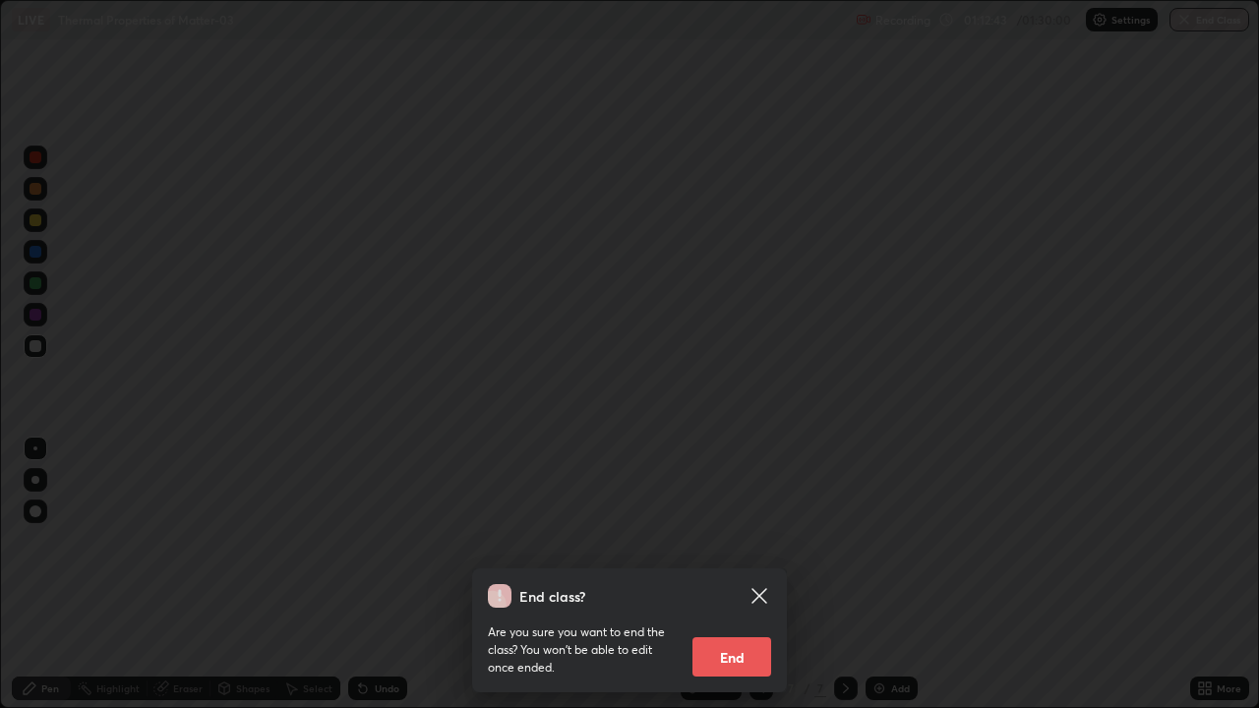
click at [744, 582] on button "End" at bounding box center [731, 656] width 79 height 39
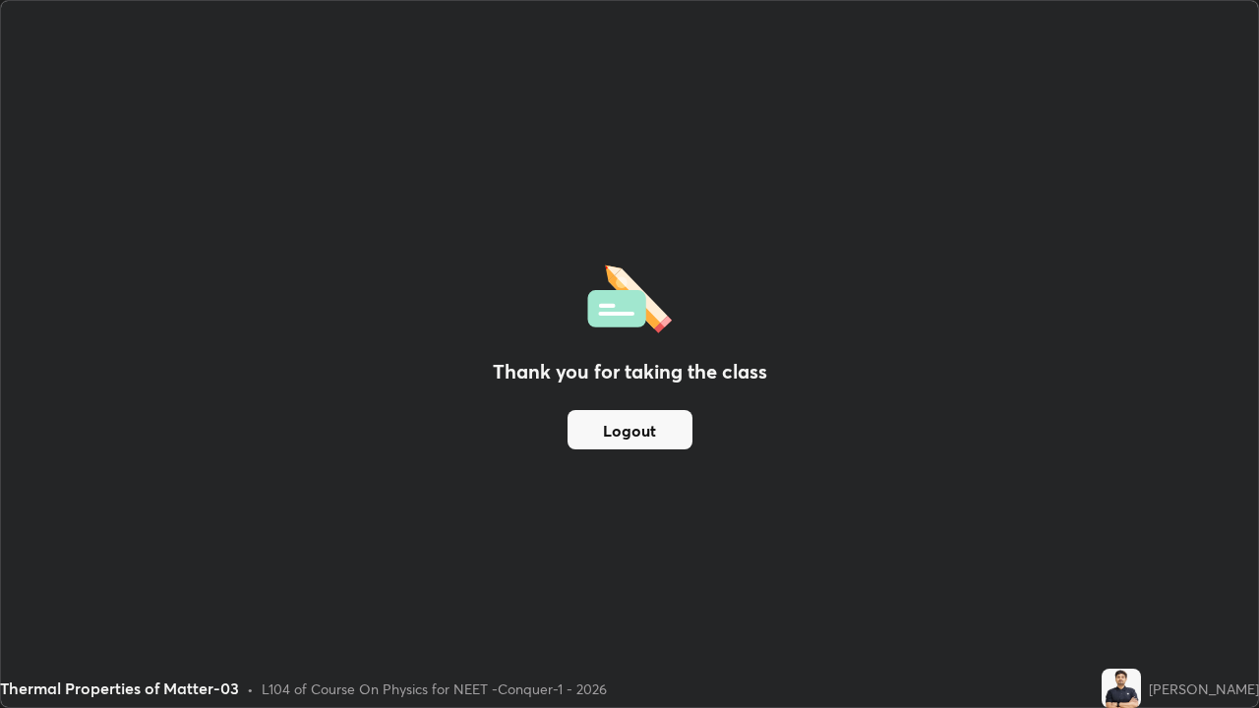
click at [640, 438] on button "Logout" at bounding box center [629, 429] width 125 height 39
